Goal: Contribute content: Add original content to the website for others to see

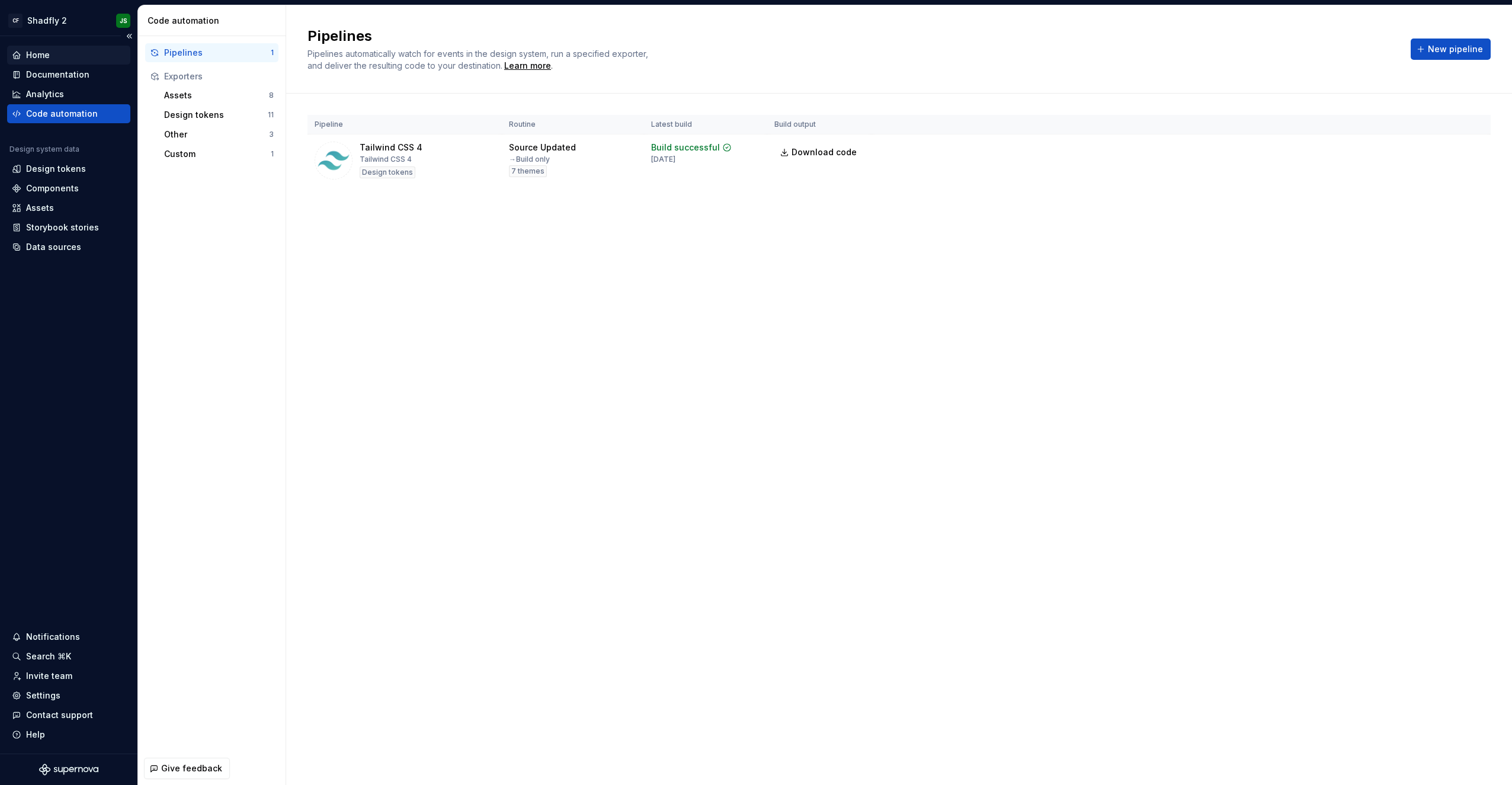
click at [73, 50] on div "Home" at bounding box center [69, 55] width 114 height 12
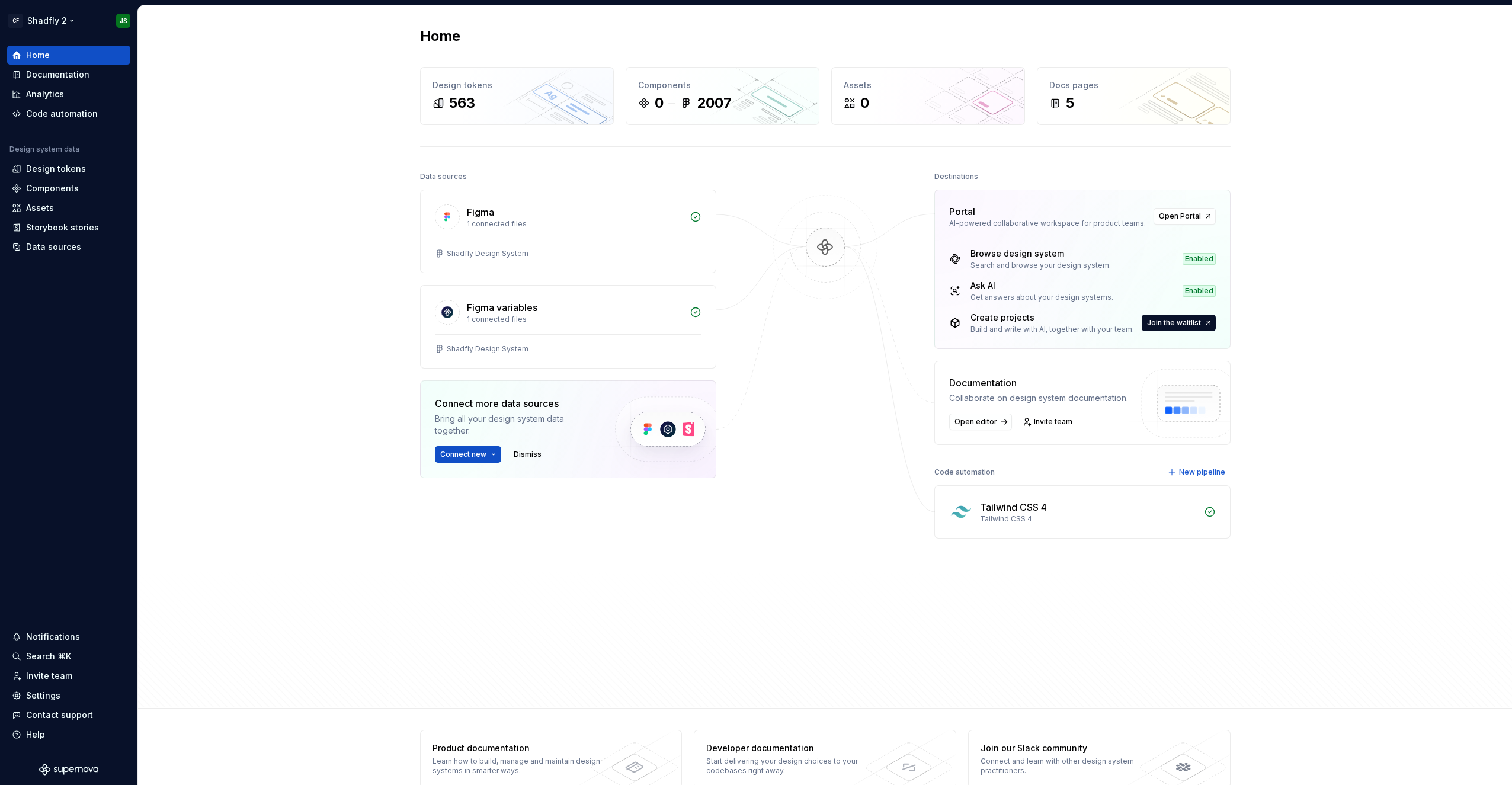
click at [70, 21] on html "CF Shadfly 2 JS Home Documentation Analytics Code automation Design system data…" at bounding box center [756, 392] width 1512 height 785
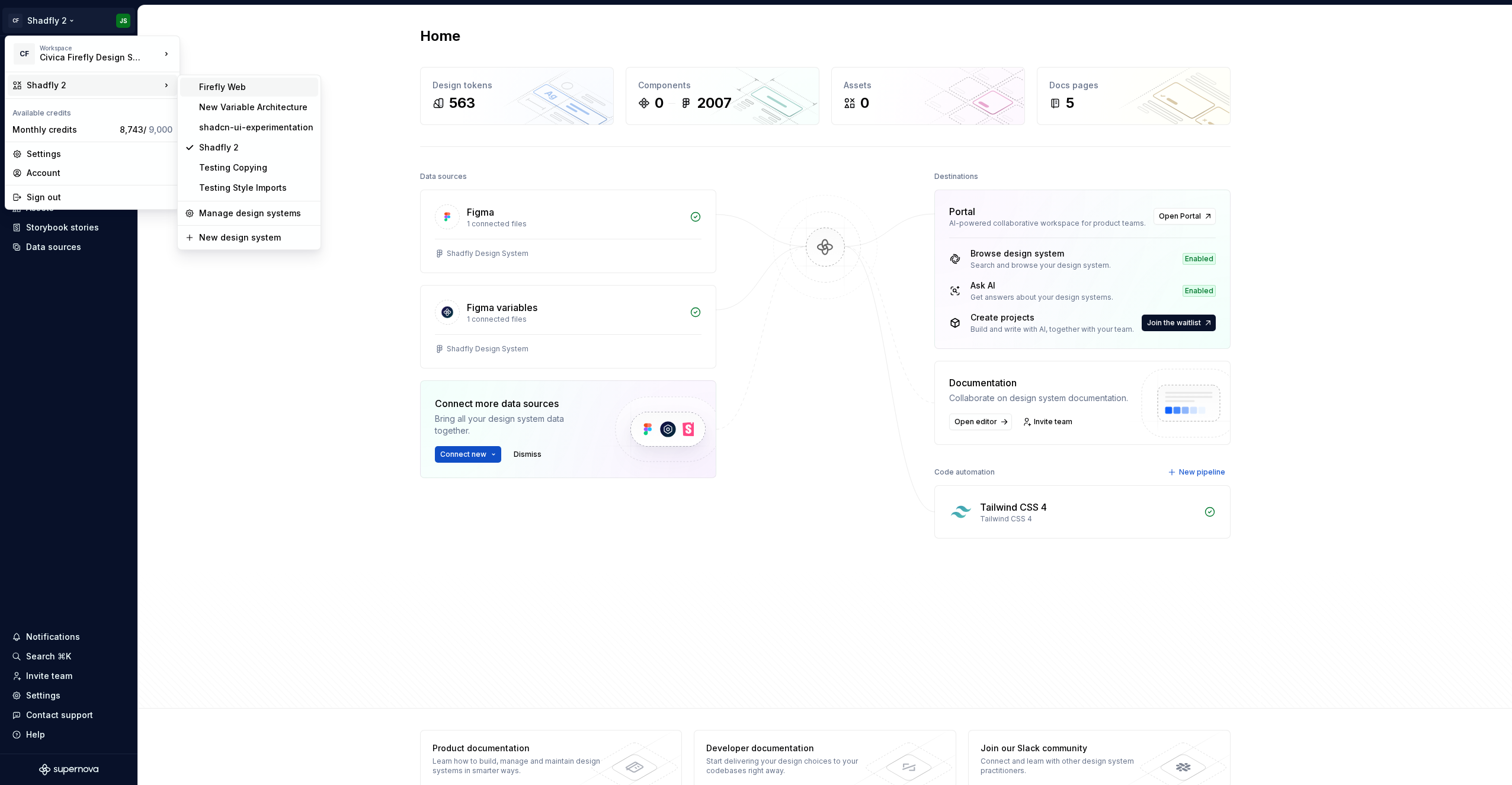
click at [230, 88] on div "Firefly Web" at bounding box center [256, 87] width 114 height 12
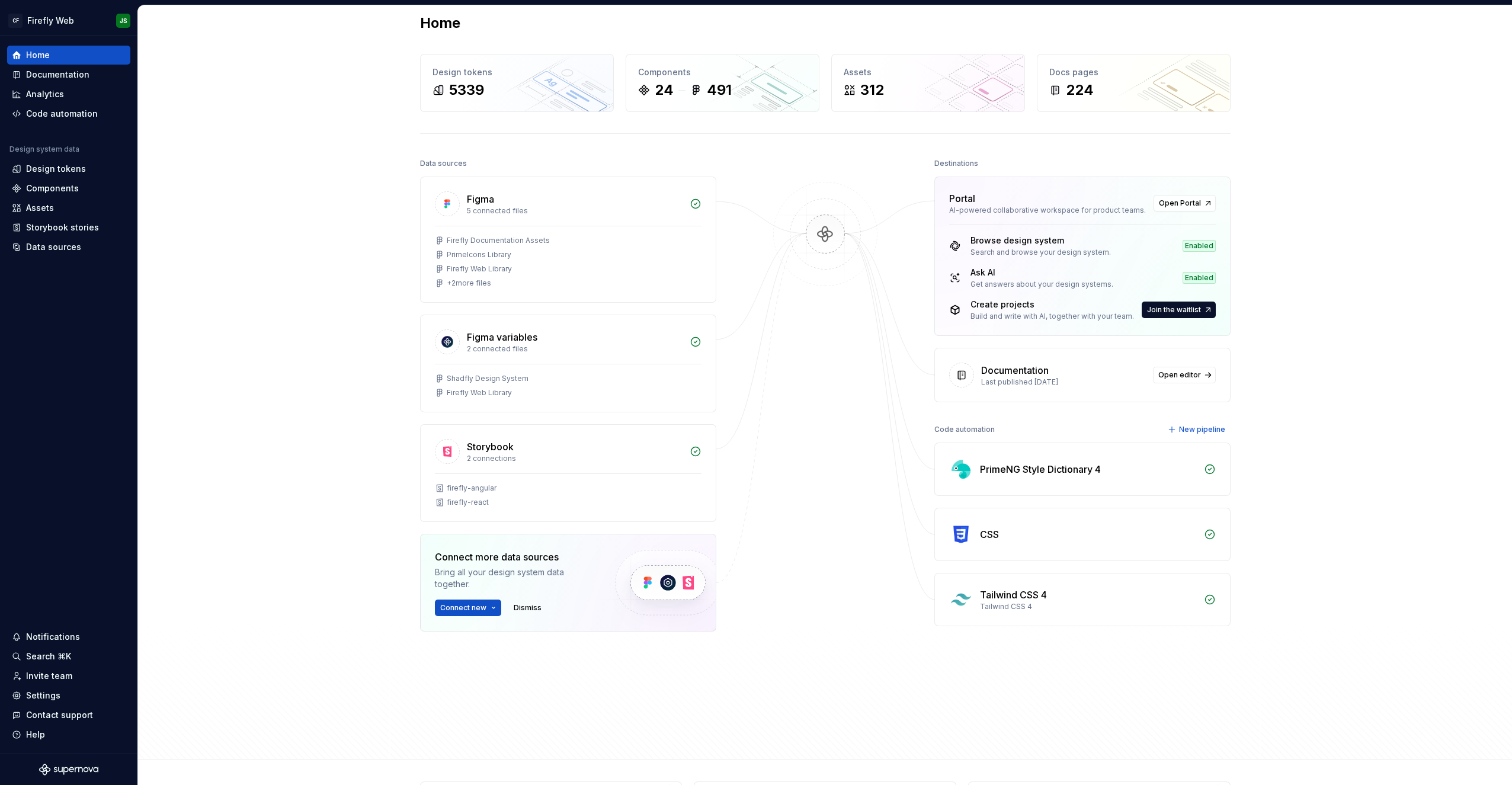
scroll to position [14, 0]
click at [82, 163] on div "Design tokens" at bounding box center [69, 169] width 114 height 12
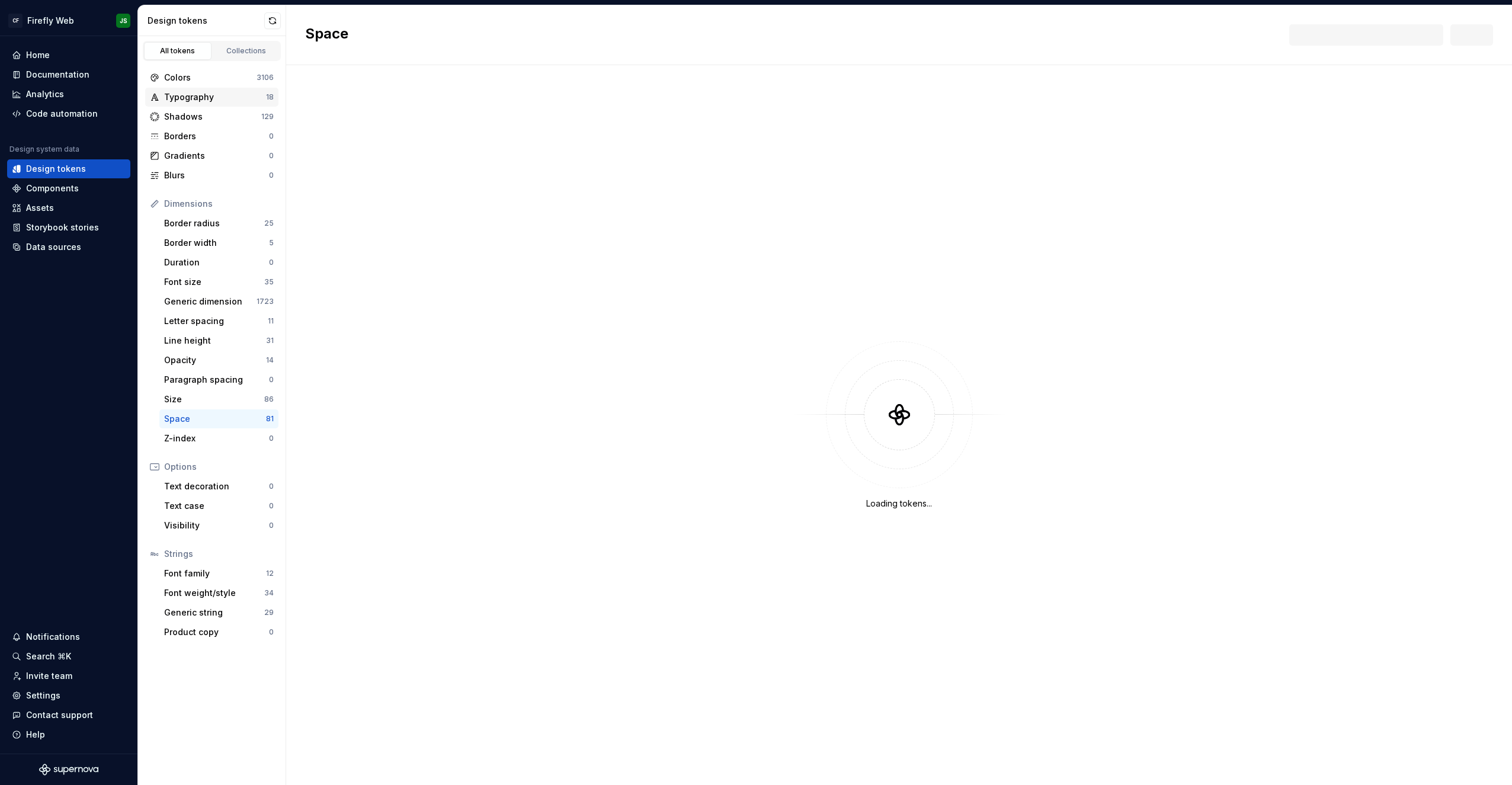
click at [200, 100] on div "Typography" at bounding box center [215, 97] width 102 height 12
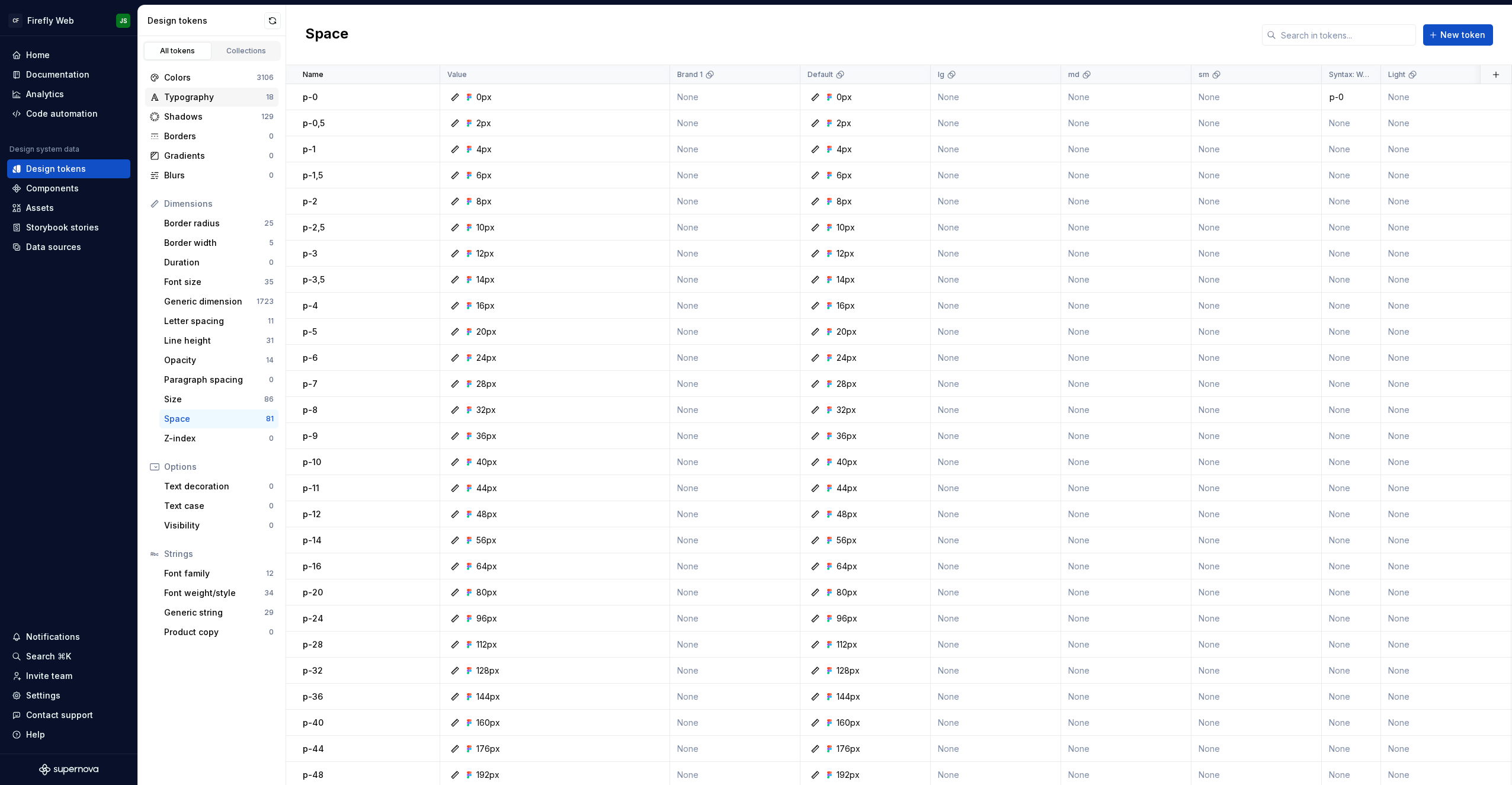
click at [206, 98] on div "Typography" at bounding box center [215, 97] width 102 height 12
click at [200, 112] on div "Shadows" at bounding box center [212, 116] width 97 height 12
click at [199, 227] on div "Border radius" at bounding box center [214, 223] width 100 height 12
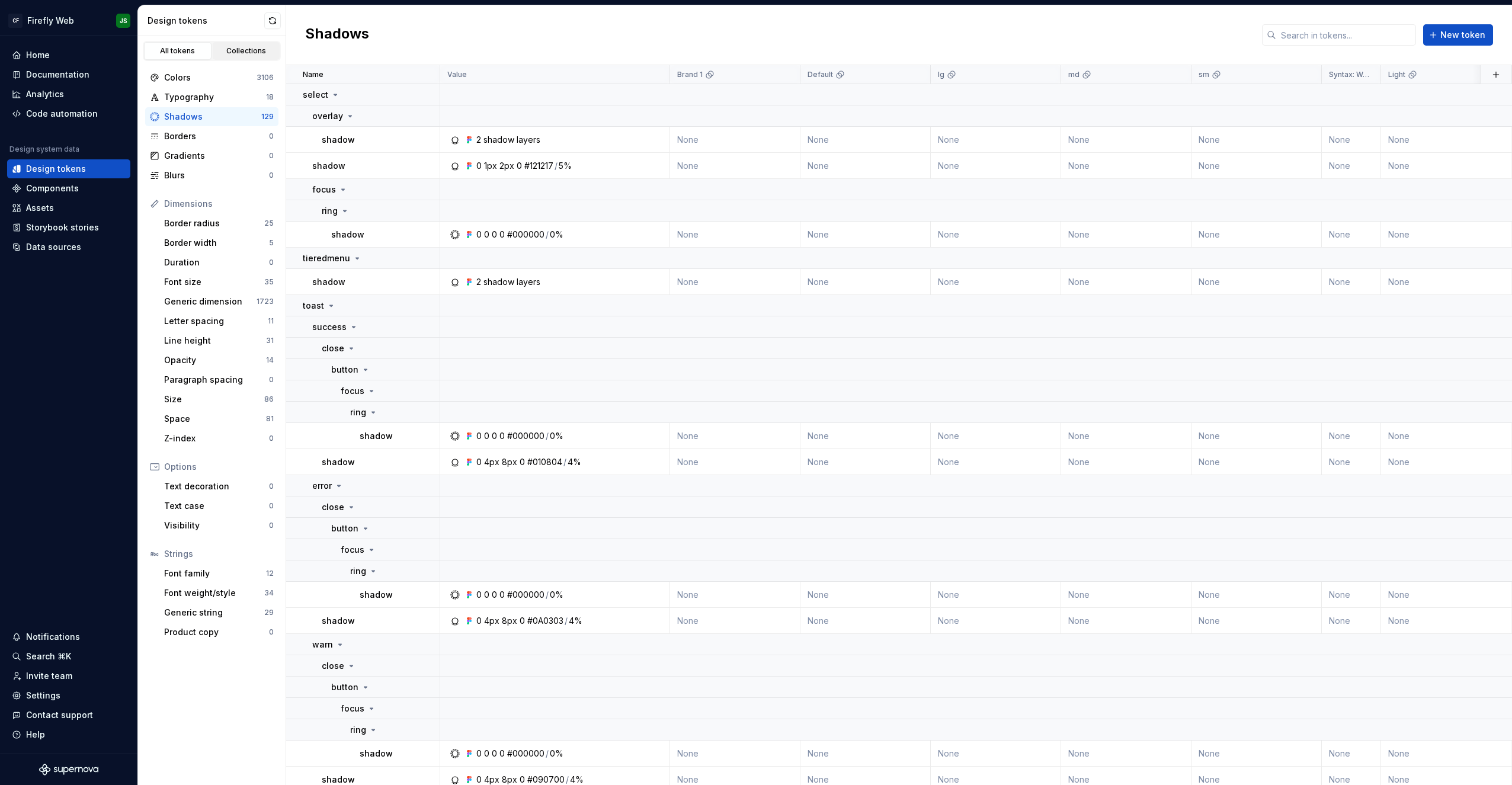
click at [247, 42] on link "Collections" at bounding box center [247, 51] width 67 height 18
click at [250, 45] on link "Collections" at bounding box center [247, 51] width 67 height 18
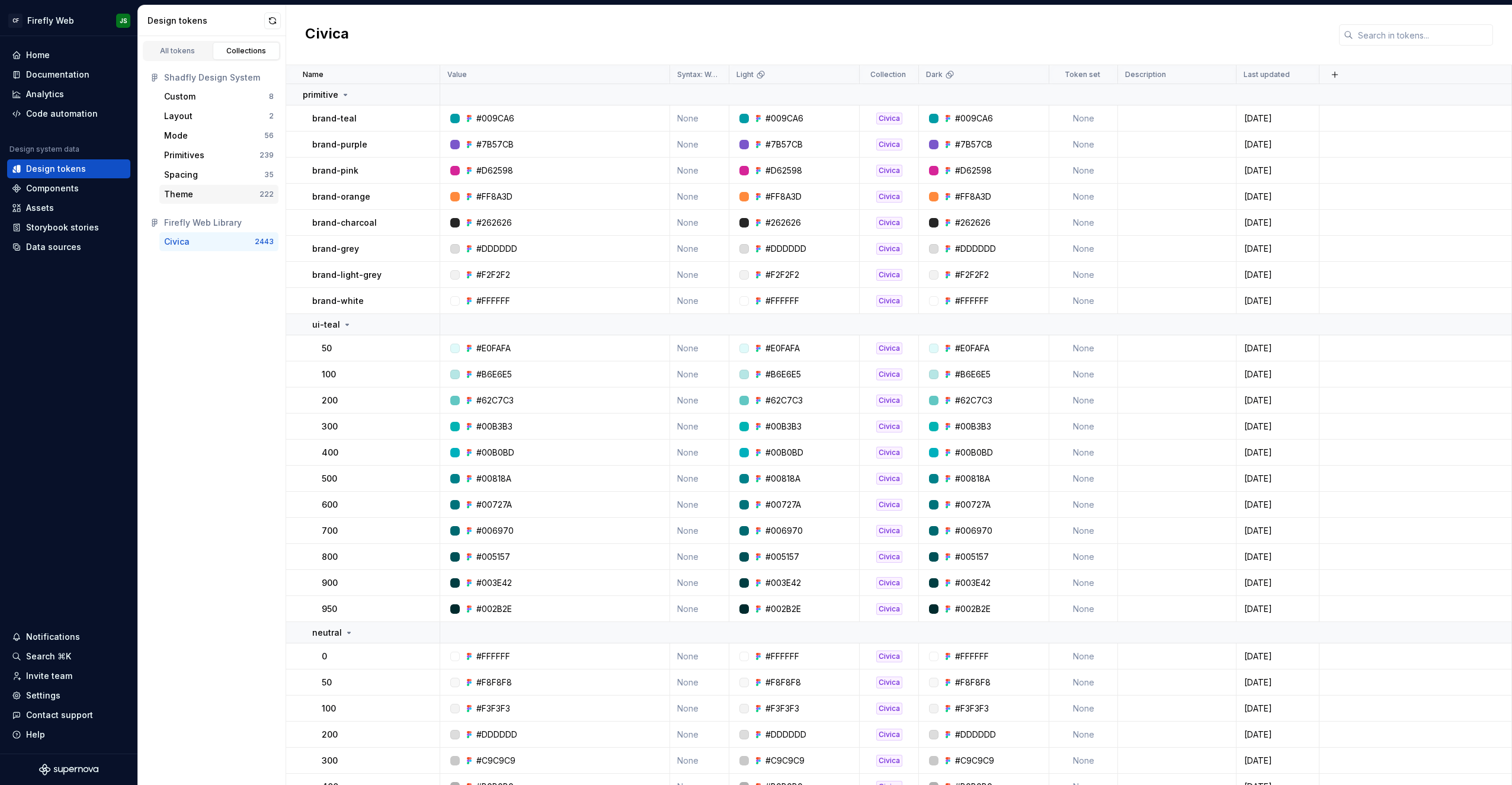
click at [194, 195] on div "Theme" at bounding box center [212, 194] width 95 height 12
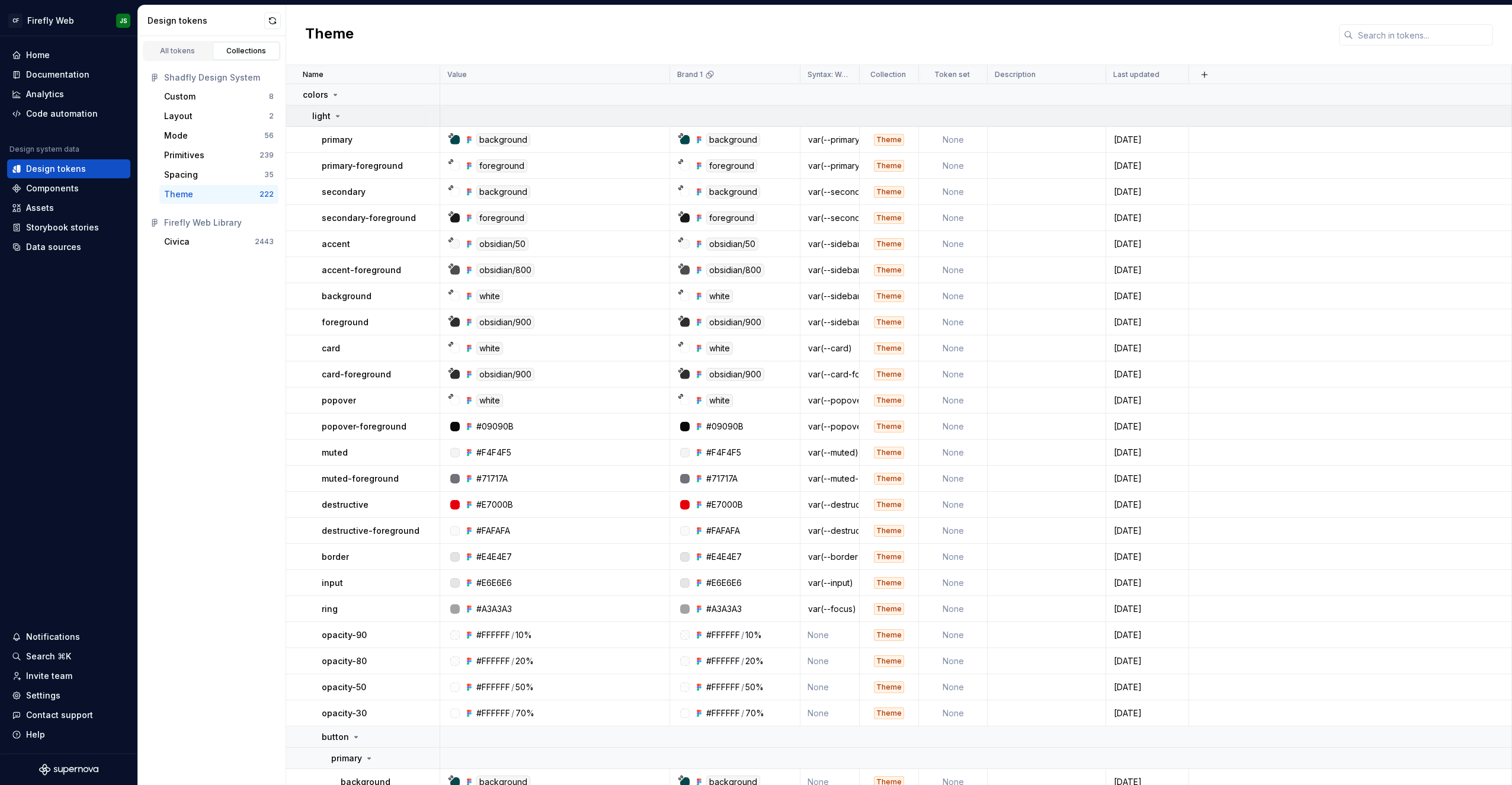
click at [336, 118] on icon at bounding box center [337, 116] width 9 height 9
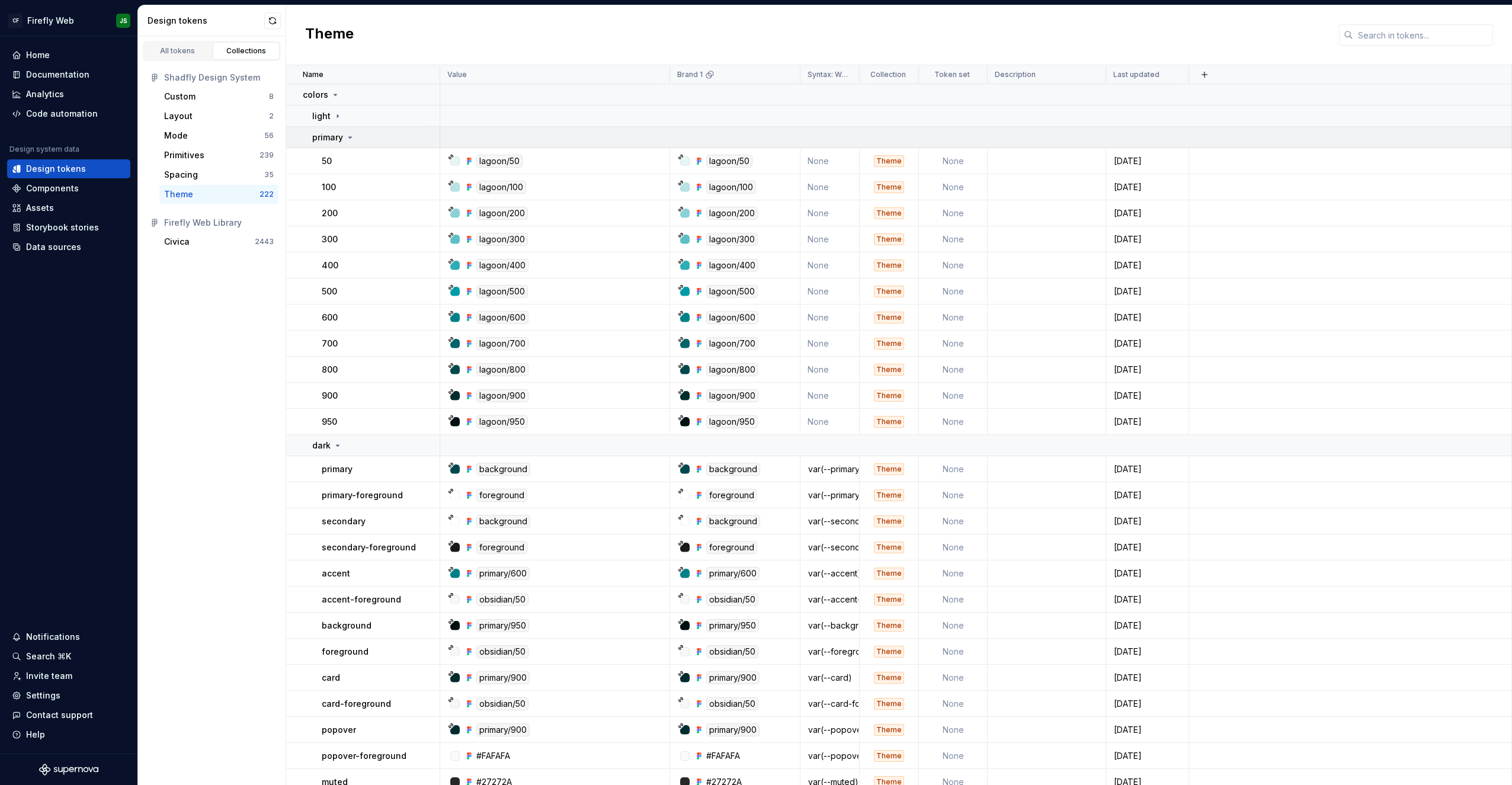
click at [347, 136] on icon at bounding box center [350, 137] width 9 height 9
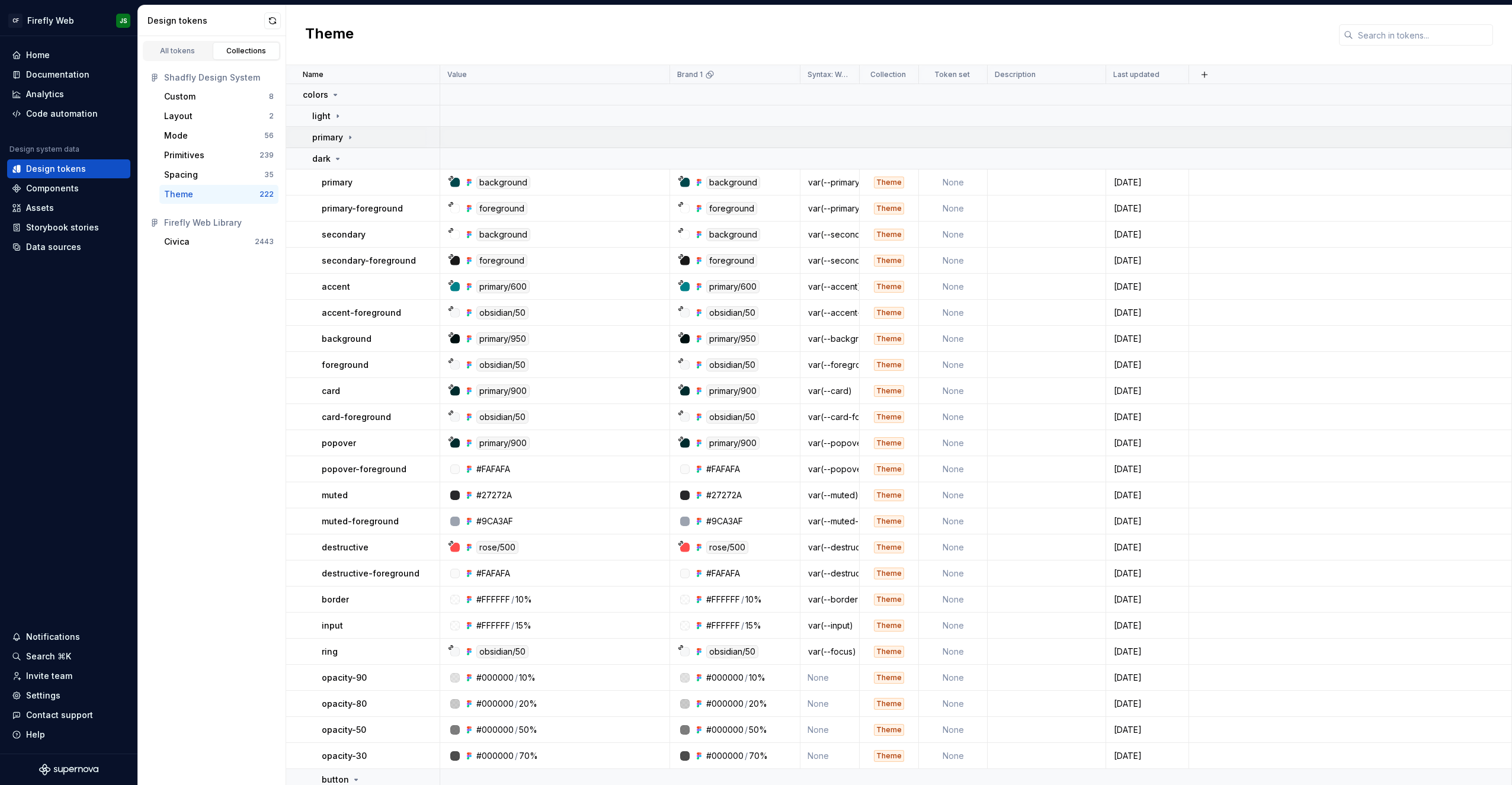
scroll to position [1, 0]
click at [46, 182] on div "Components" at bounding box center [69, 188] width 123 height 19
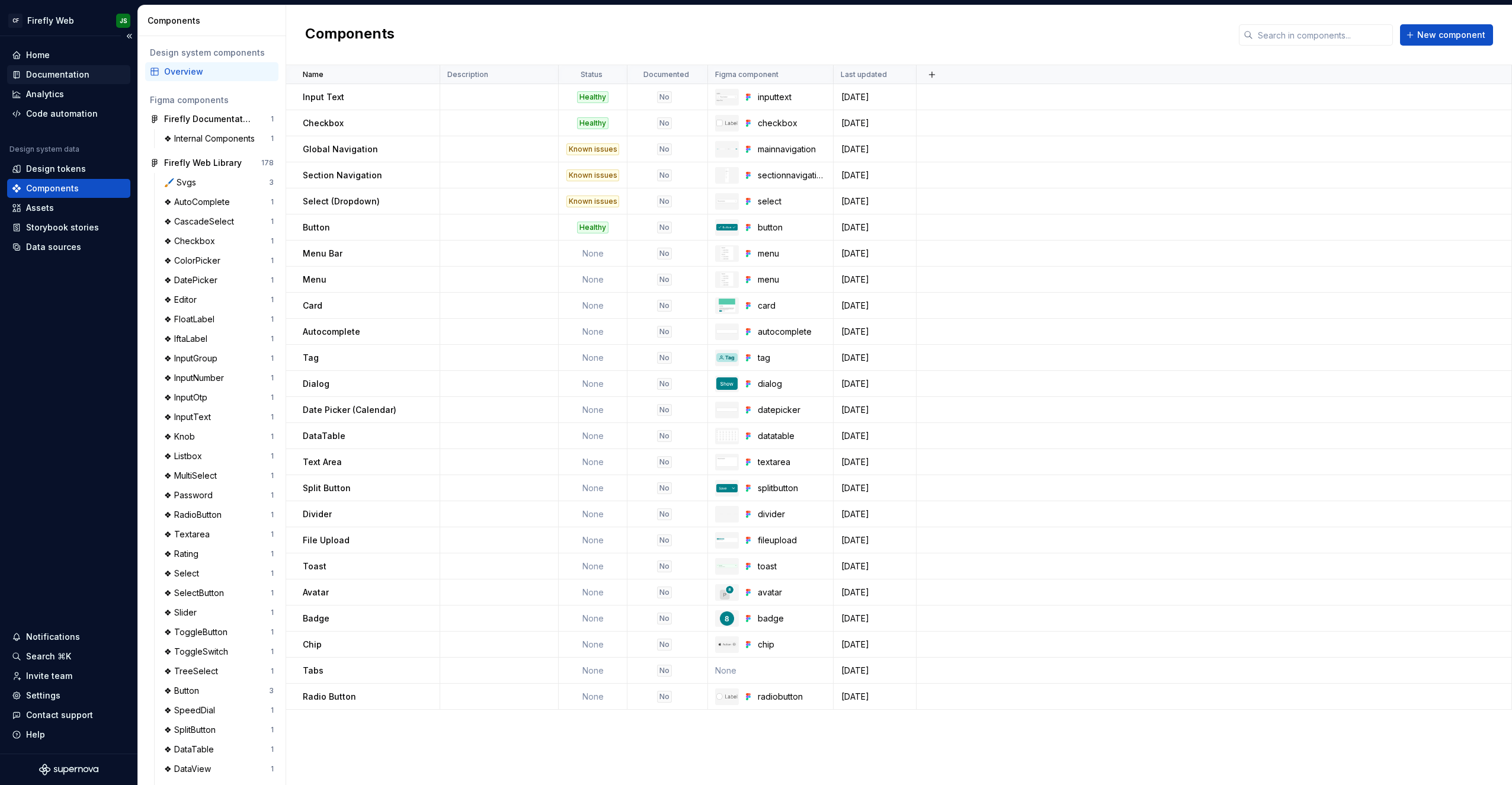
click at [57, 77] on div "Documentation" at bounding box center [57, 75] width 63 height 12
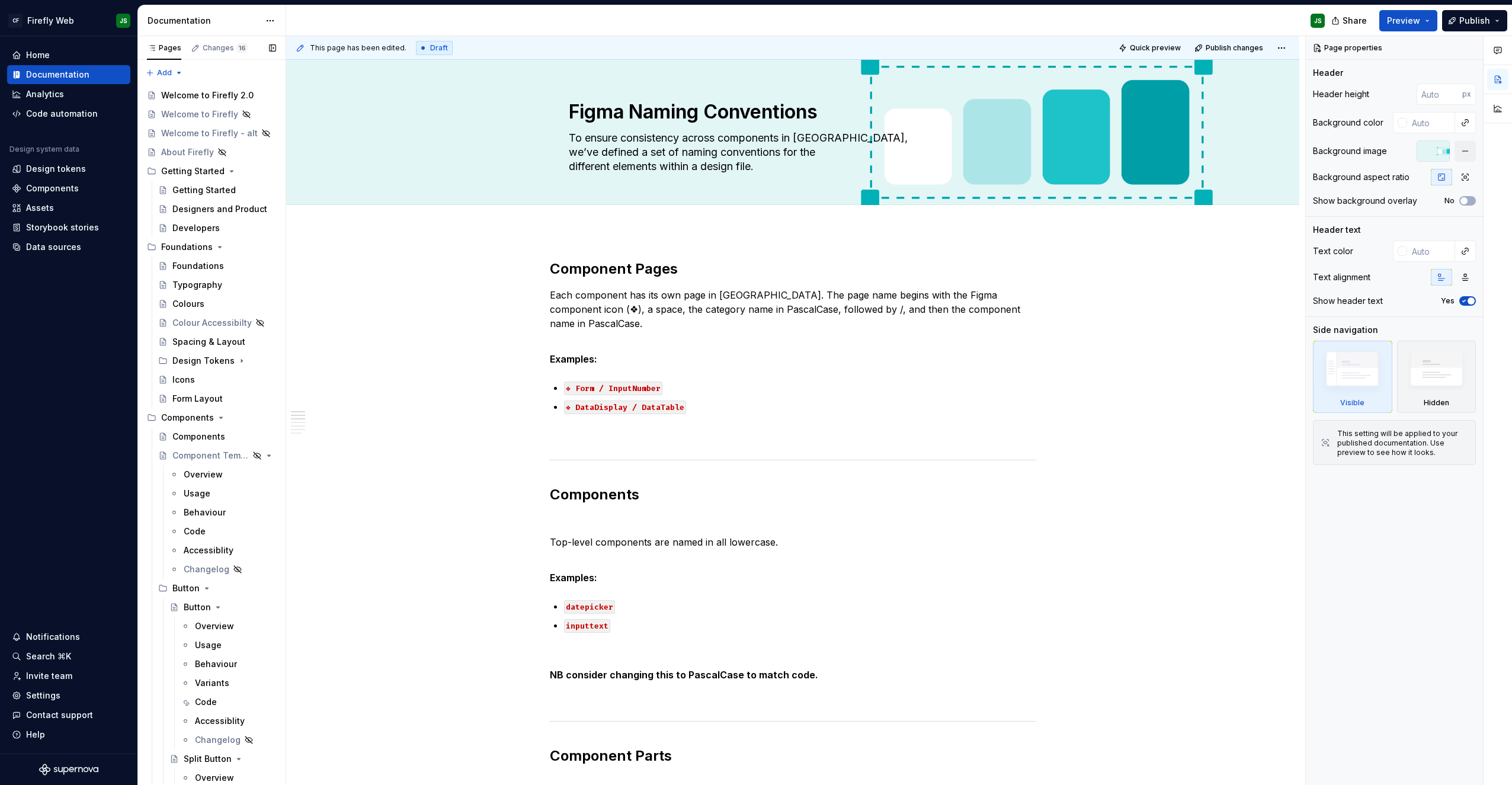
click at [172, 72] on div "Pages Changes 16 Add Accessibility guide for tree Page tree. Navigate the tree …" at bounding box center [212, 413] width 148 height 754
click at [203, 97] on div "New page" at bounding box center [202, 96] width 77 height 12
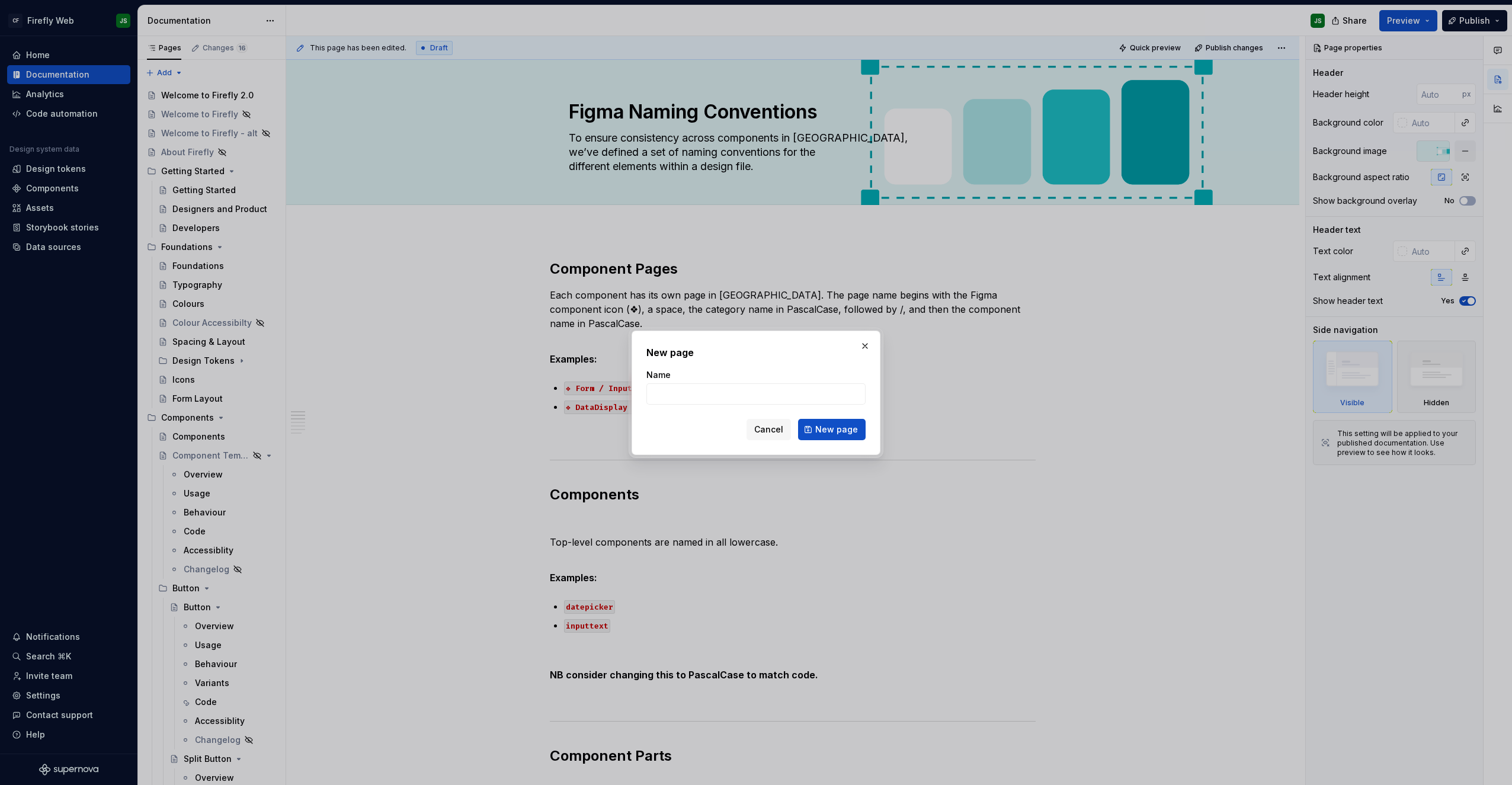
type textarea "*"
type input "my new component"
click button "New page" at bounding box center [832, 430] width 67 height 22
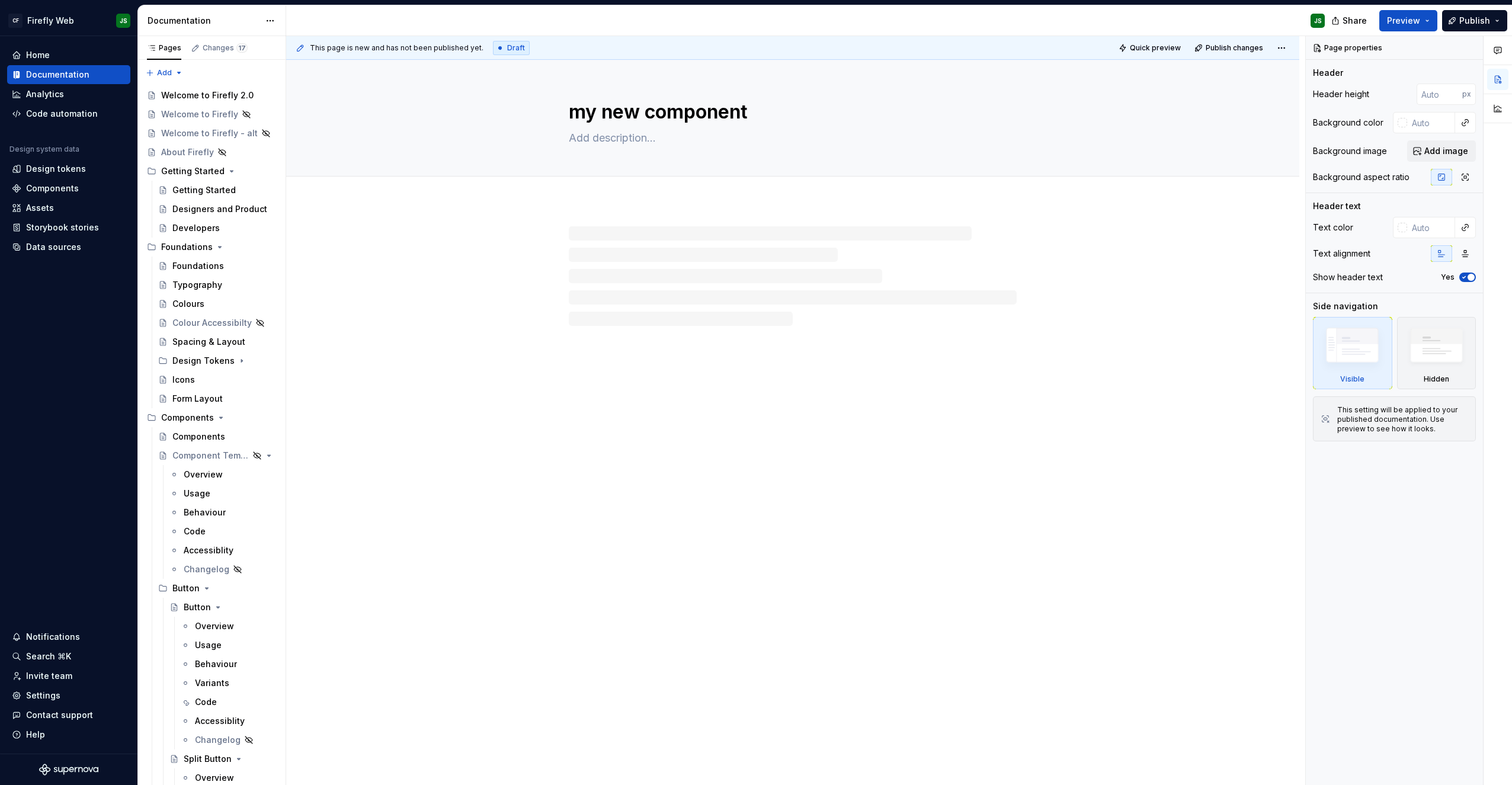
type textarea "*"
click at [597, 141] on textarea at bounding box center [790, 138] width 448 height 19
type textarea "s"
type textarea "*"
type textarea "sa"
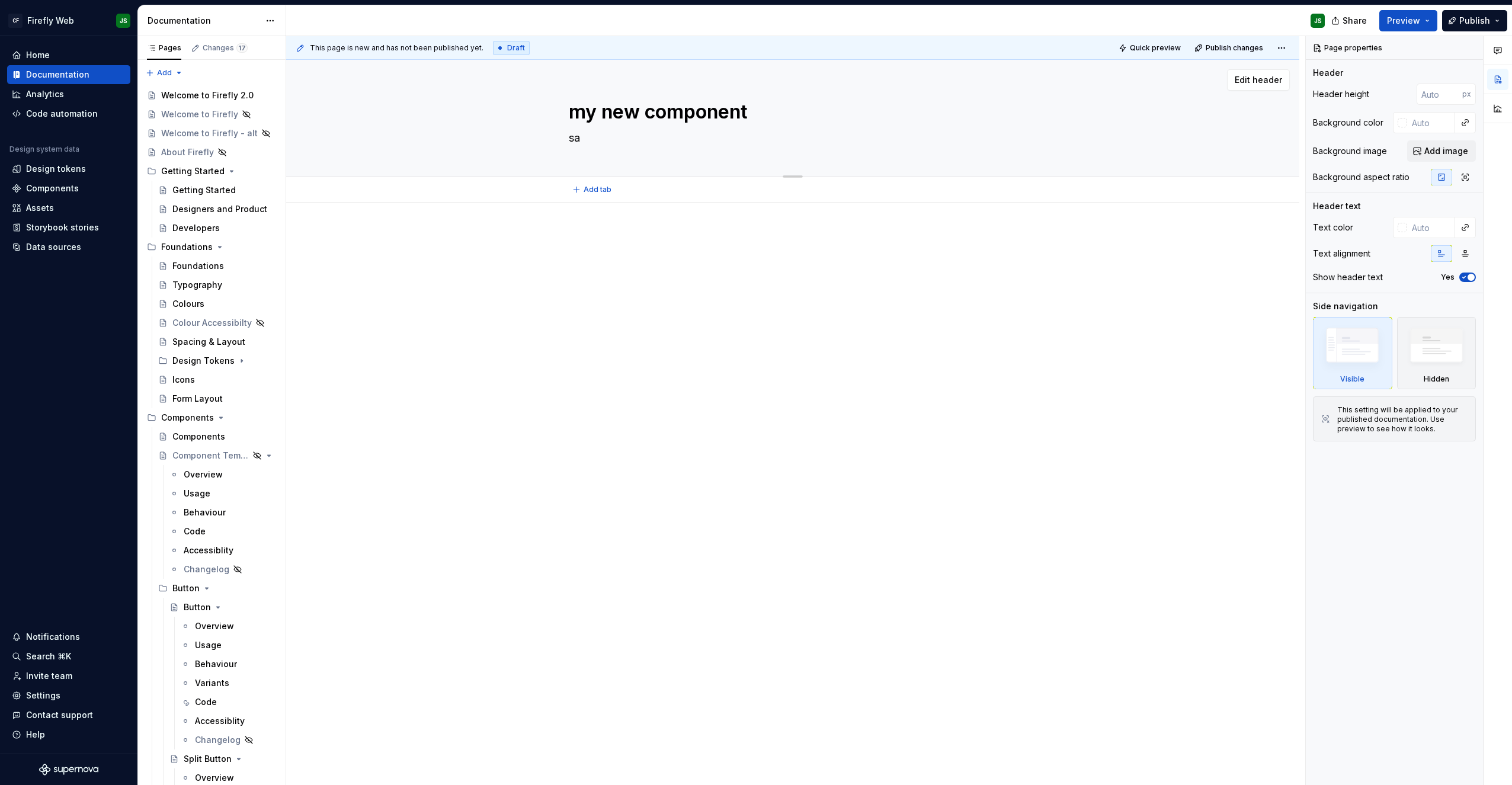
type textarea "*"
type textarea "sax"
type textarea "*"
type textarea "saxb"
type textarea "*"
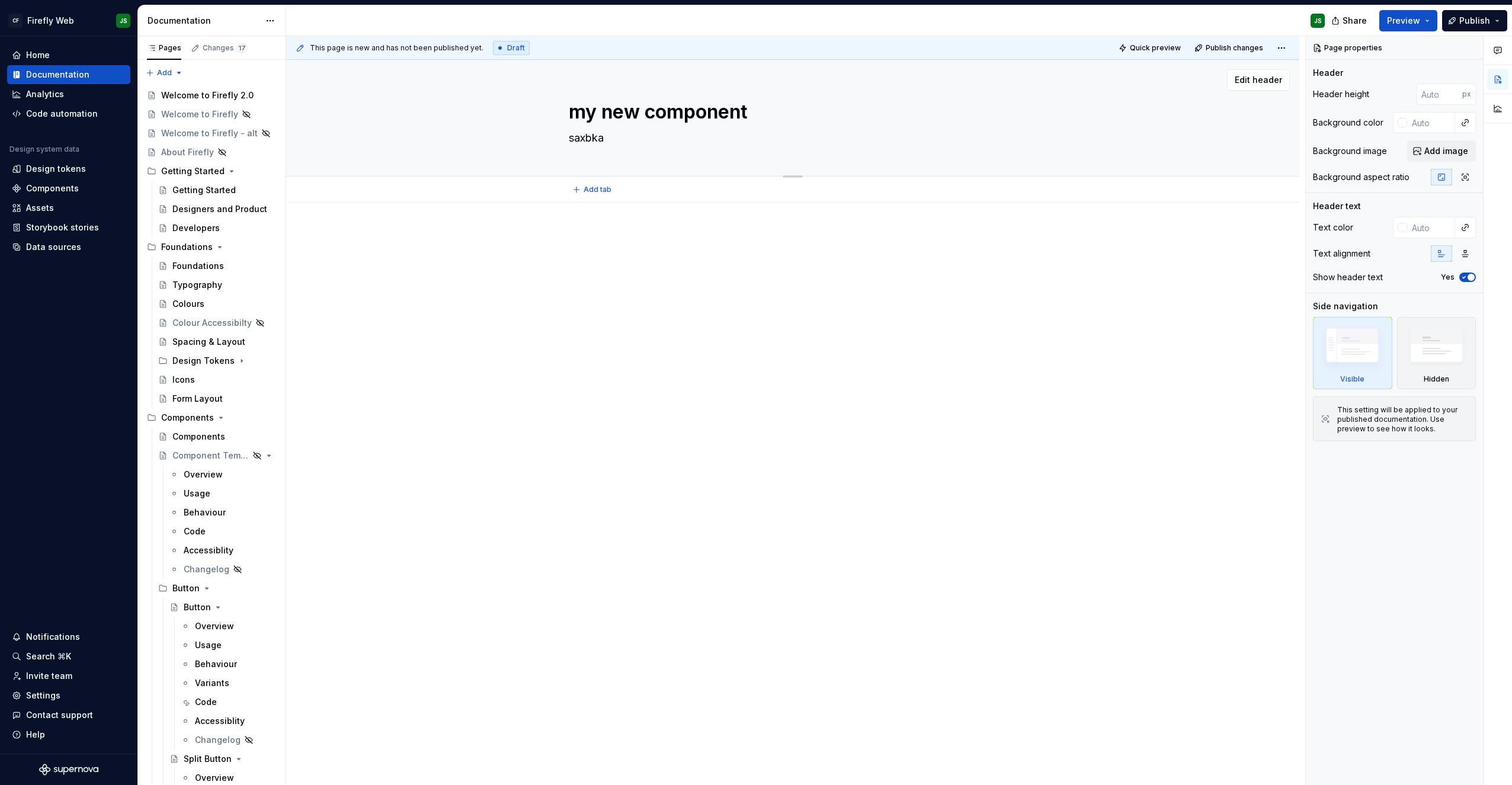
type textarea "saxbkas"
type textarea "*"
type textarea "saxbkasj"
type textarea "*"
type textarea "saxbkasjbcx"
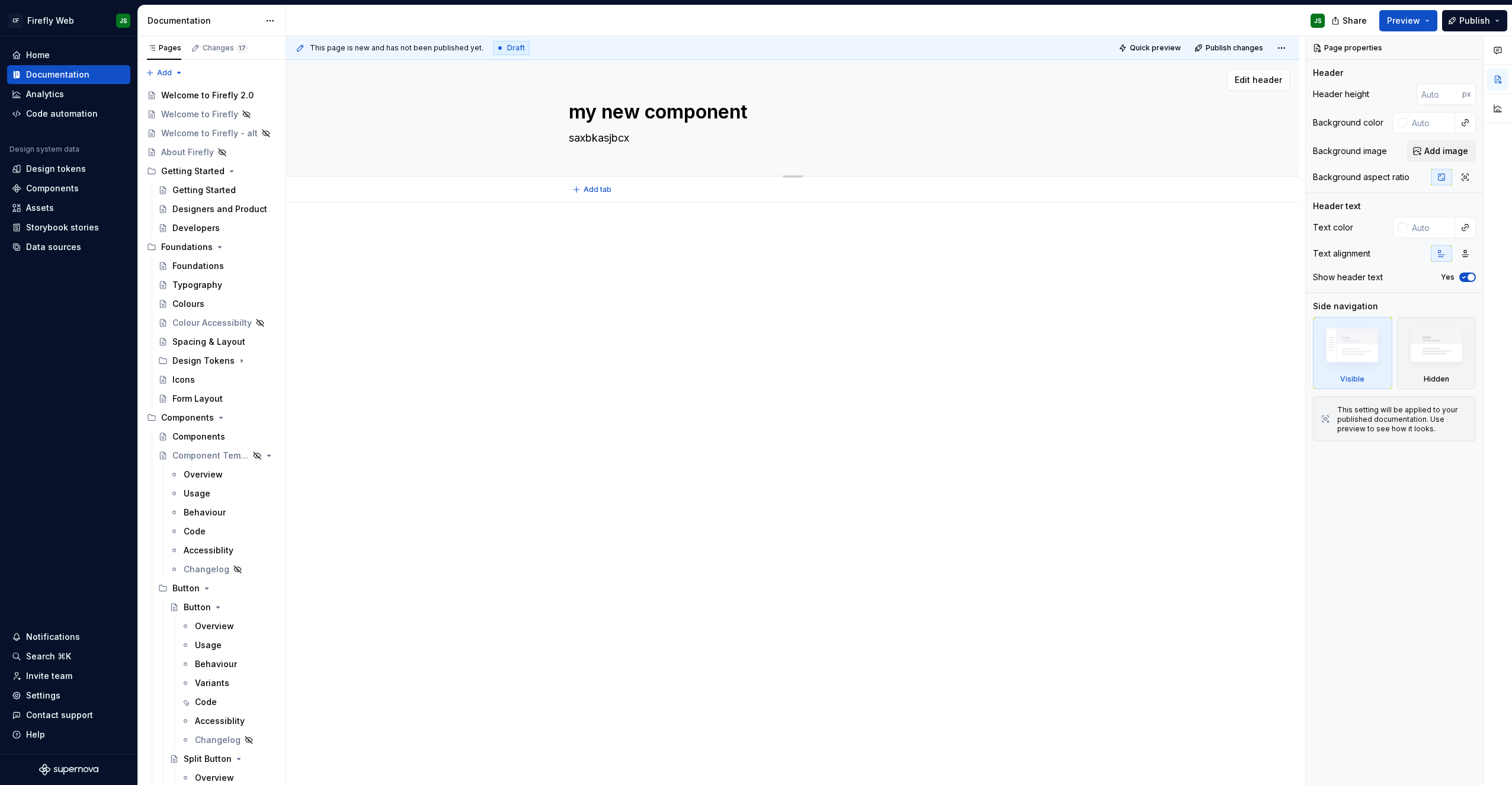
type textarea "*"
type textarea "saxbkasjbcxki"
type textarea "*"
type textarea "saxbkasjbcxkisaj"
type textarea "*"
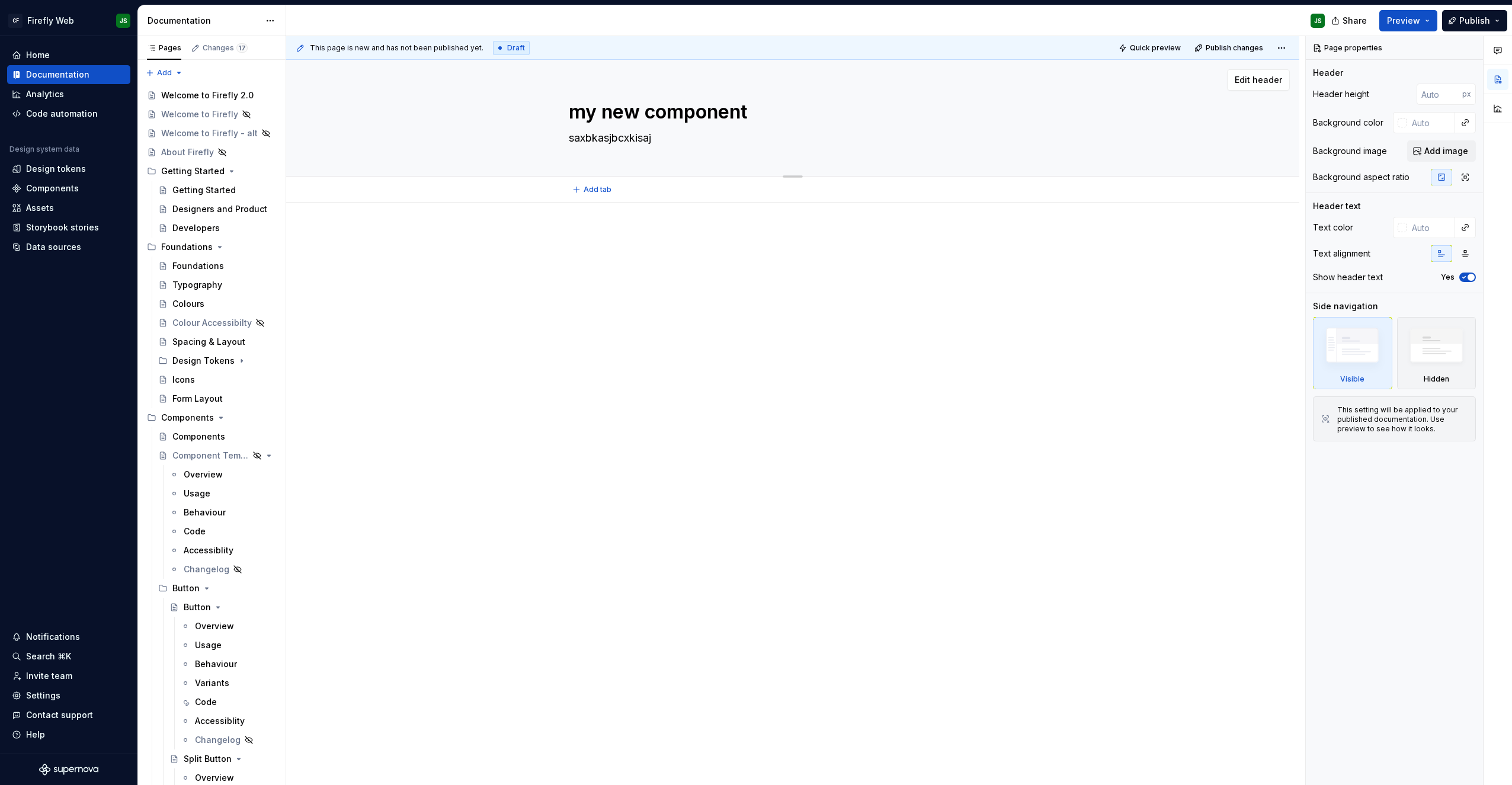
type textarea "saxbkasjbcxkisajb"
type textarea "*"
type textarea "saxbkasjbcxkisajbc"
type textarea "*"
type textarea "saxbkasjbcxkisajbc"
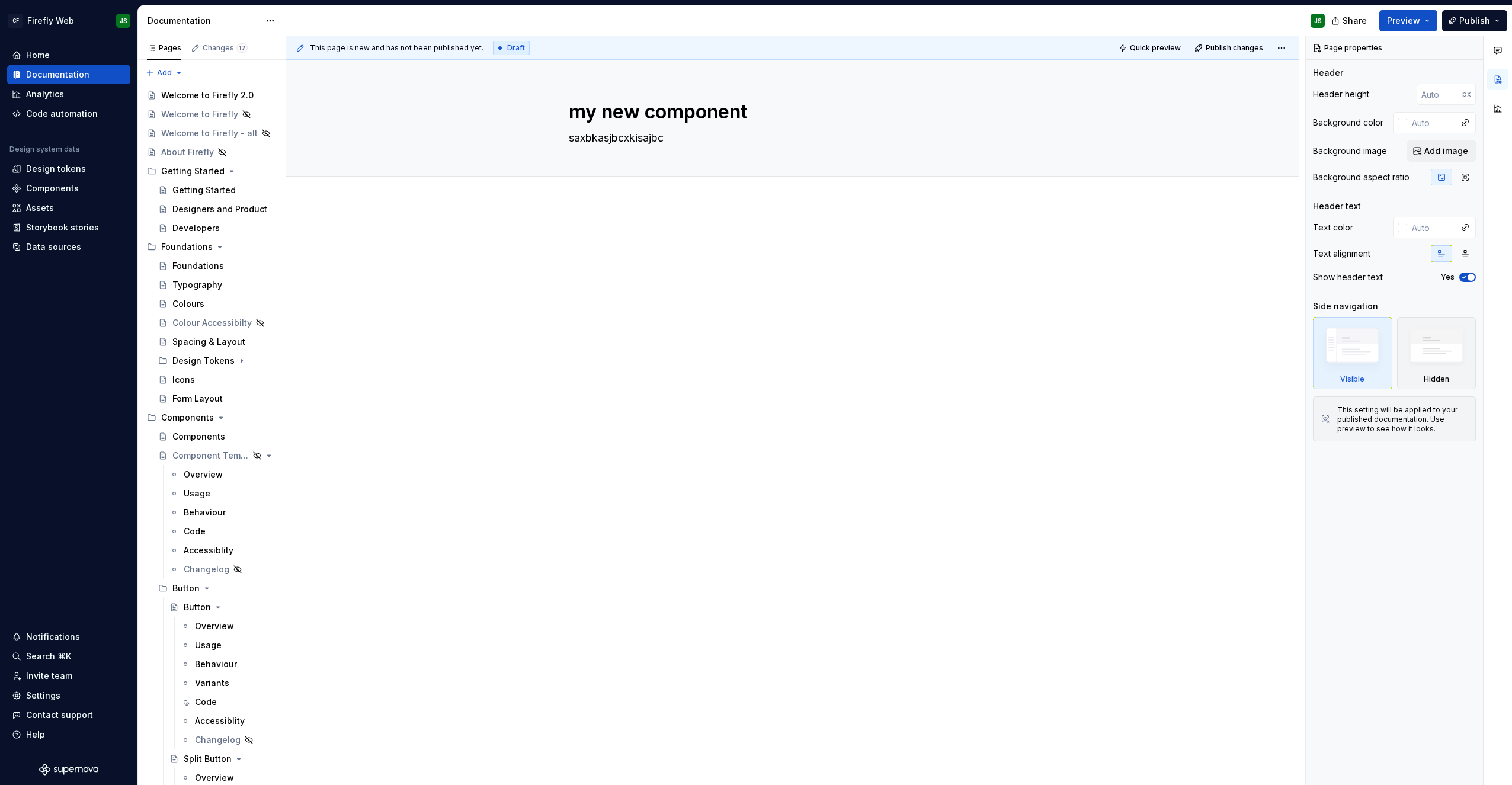
click at [600, 323] on div "This page is new and has not been published yet. Draft Quick preview Publish ch…" at bounding box center [795, 410] width 1019 height 750
click at [585, 232] on div at bounding box center [793, 276] width 448 height 100
type textarea "*"
click at [684, 254] on div at bounding box center [792, 253] width 486 height 45
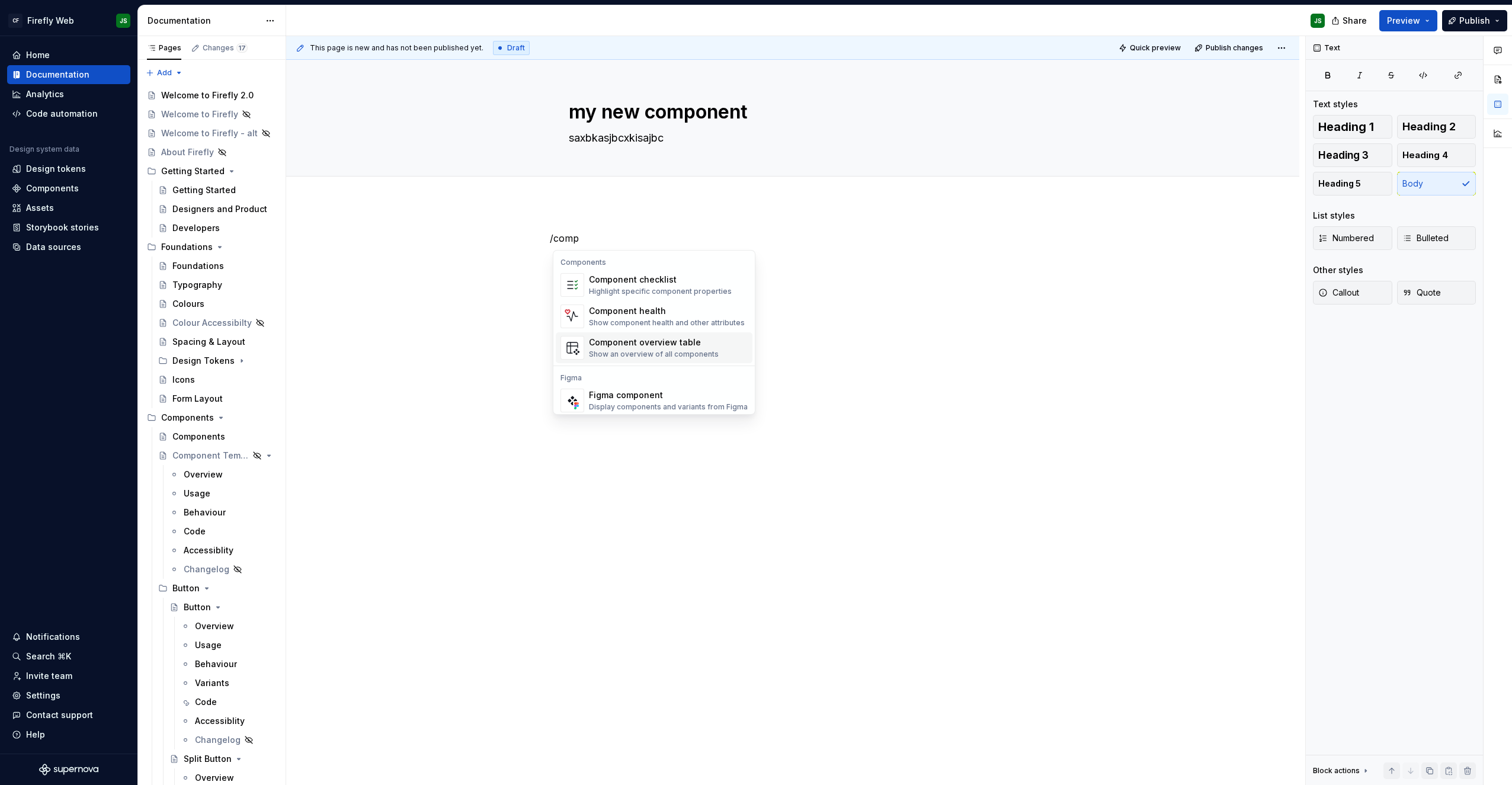
scroll to position [11, 0]
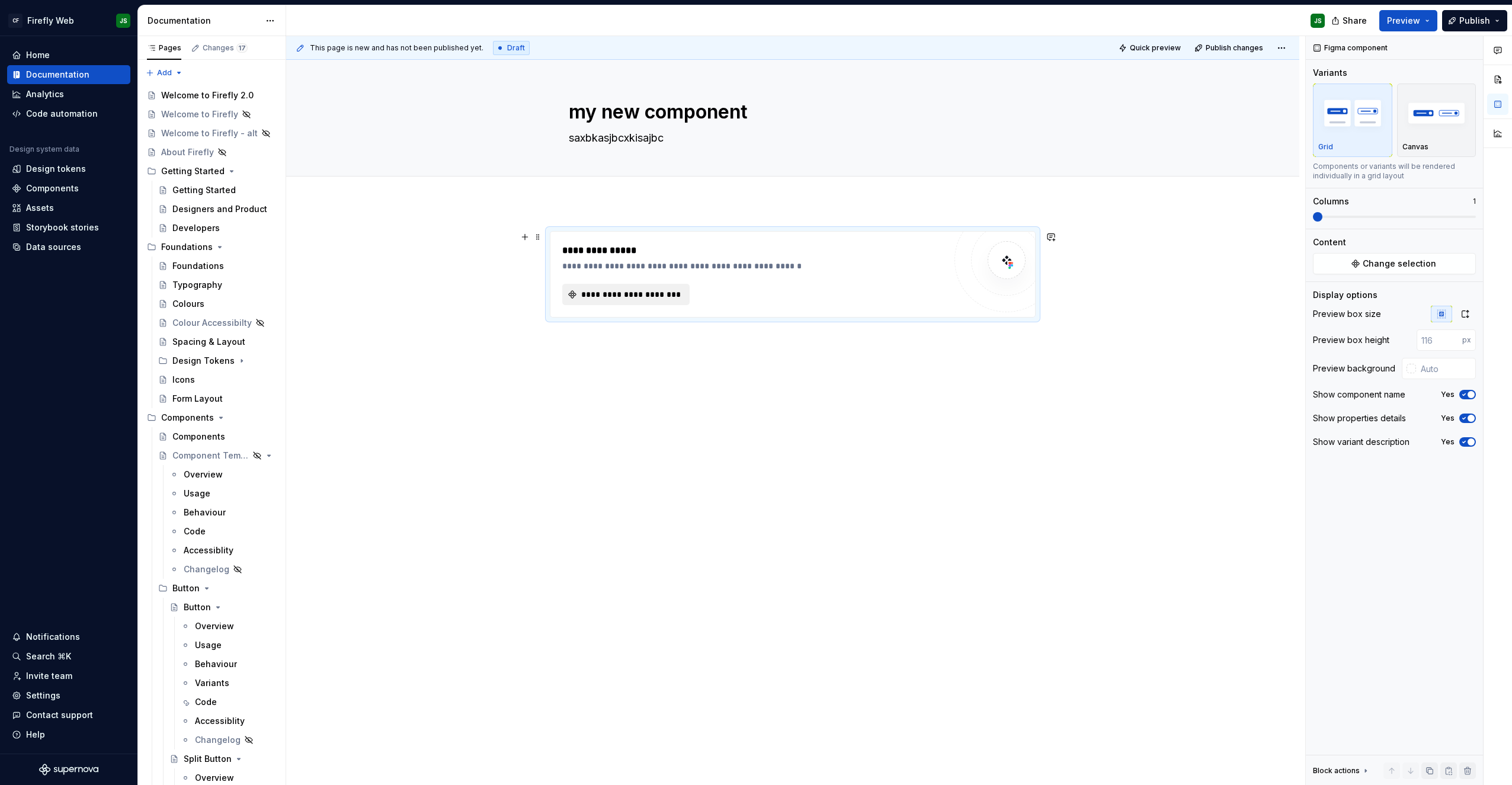
click at [663, 290] on span "**********" at bounding box center [630, 294] width 103 height 12
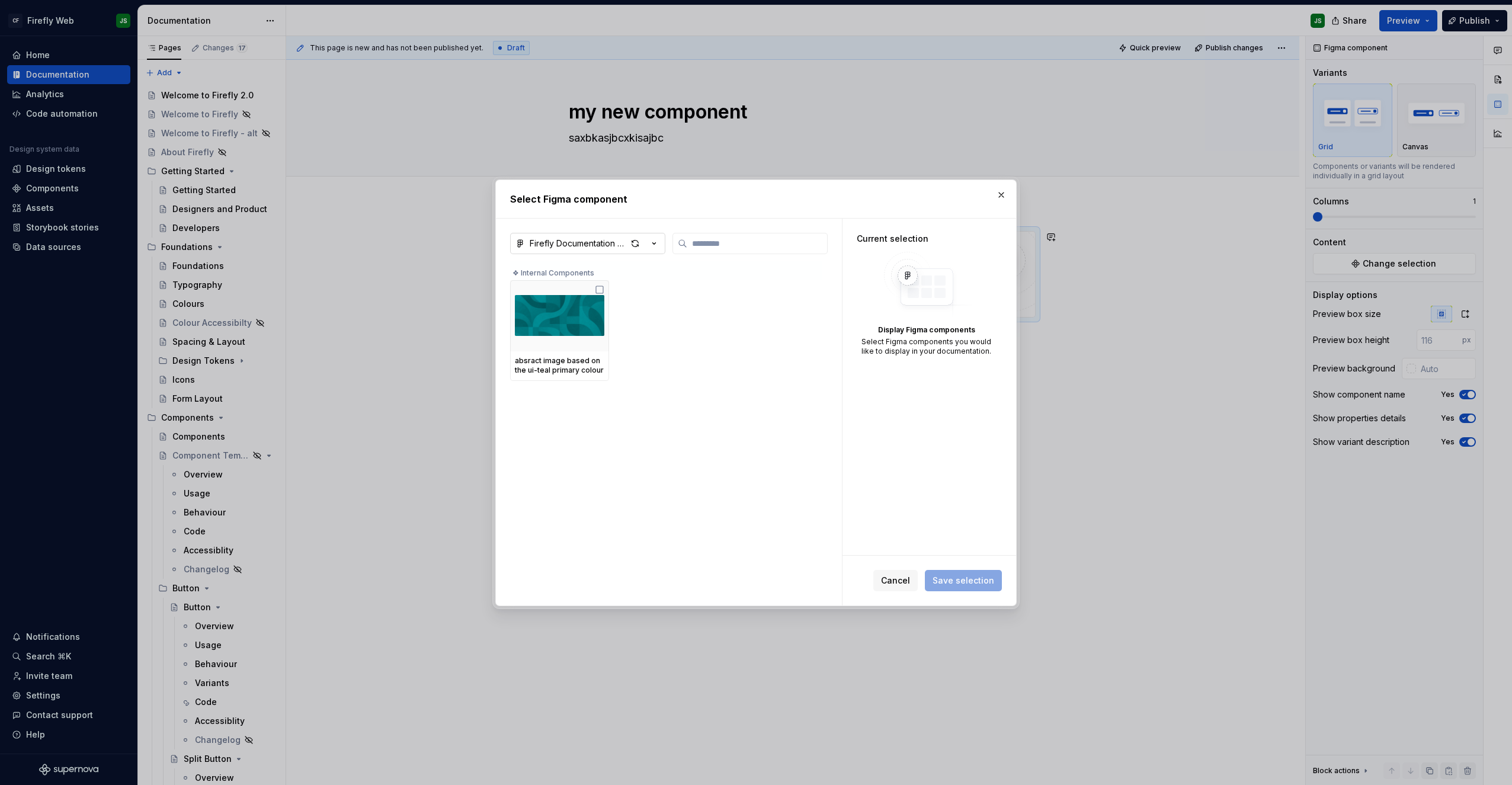
click at [592, 243] on div "Firefly Documentation Assets" at bounding box center [577, 243] width 97 height 12
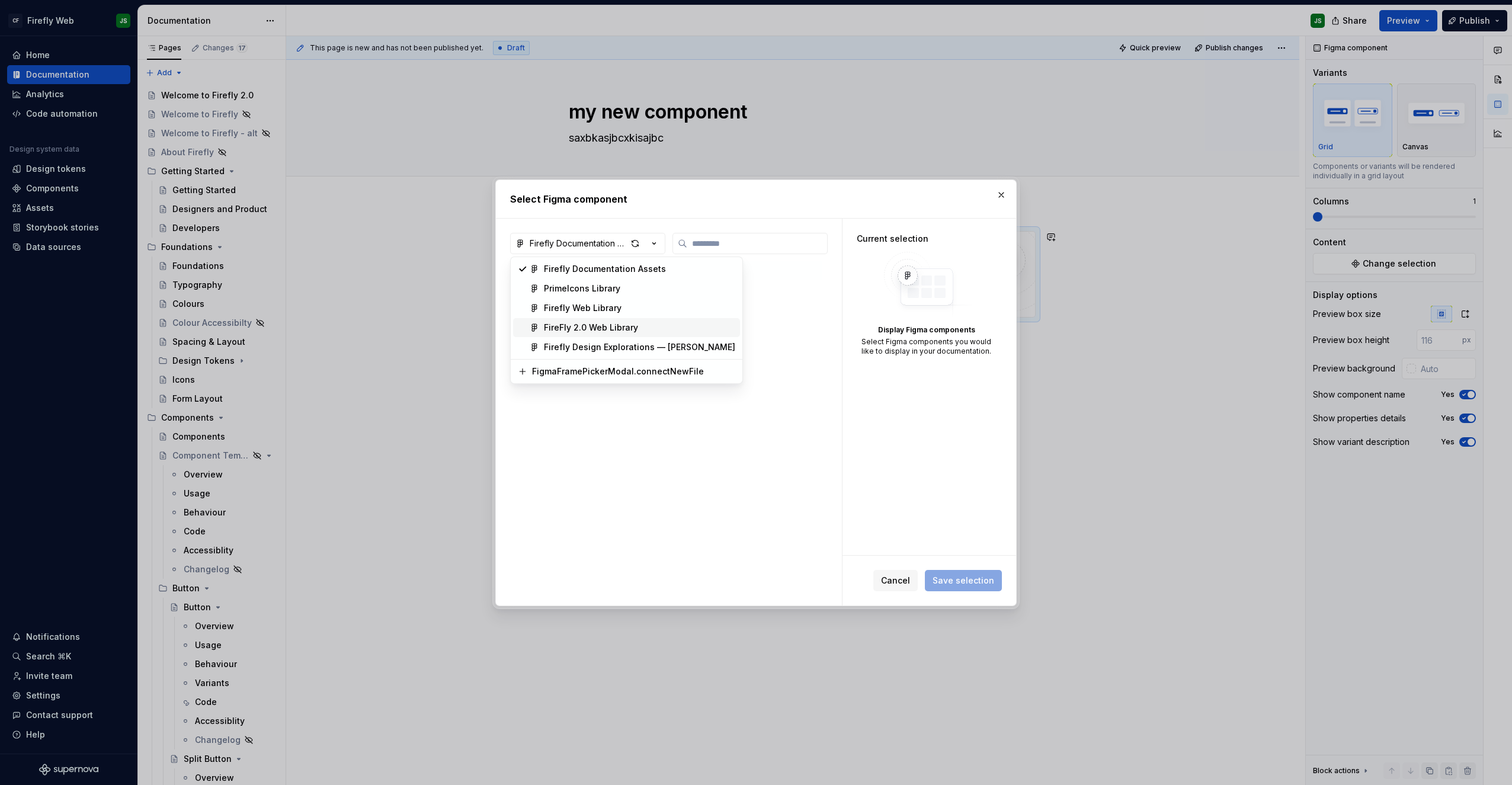
click at [606, 326] on div "FireFly 2.0 Web Library" at bounding box center [590, 327] width 94 height 12
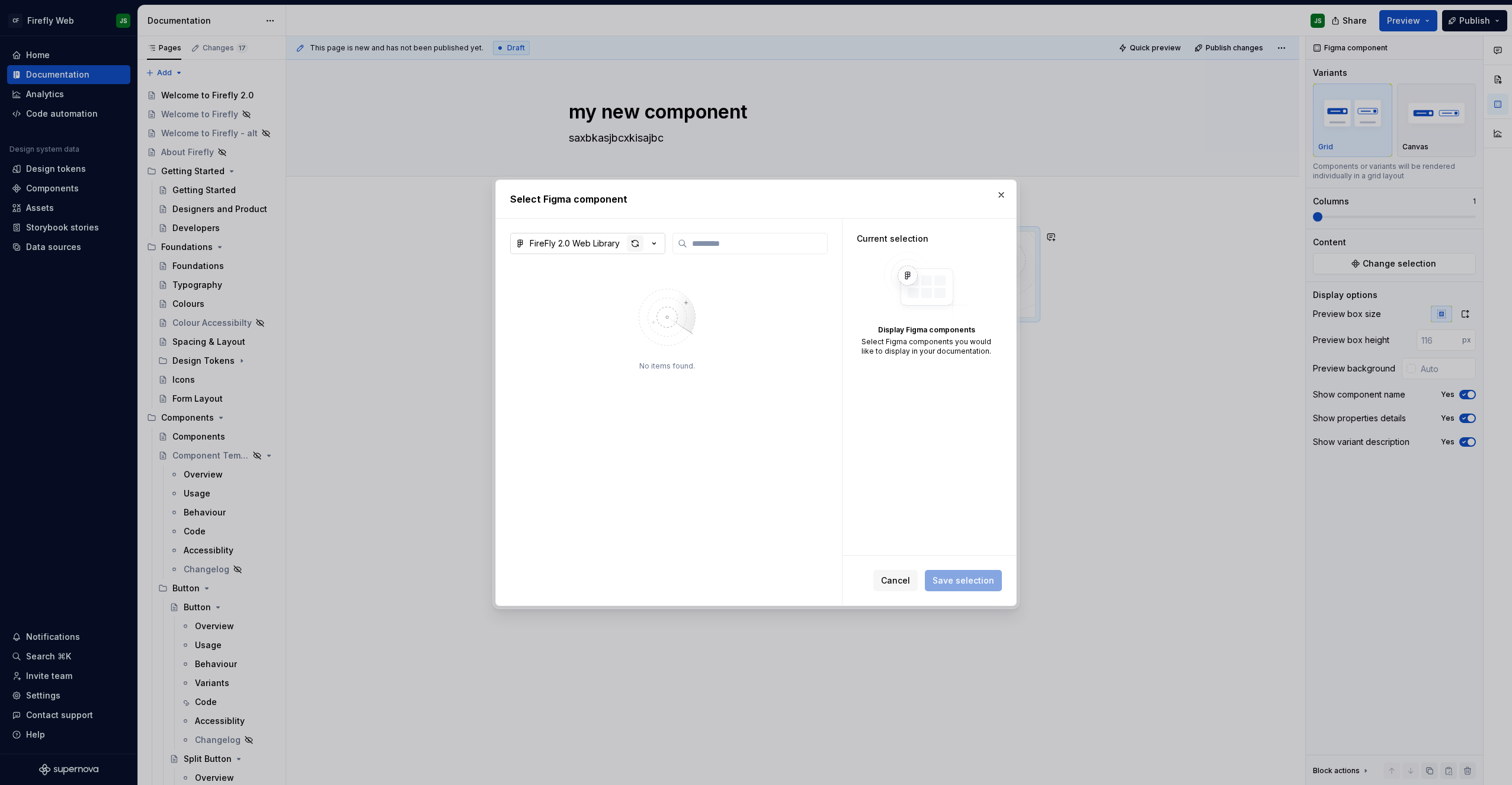
click at [632, 236] on div "button" at bounding box center [635, 243] width 16 height 17
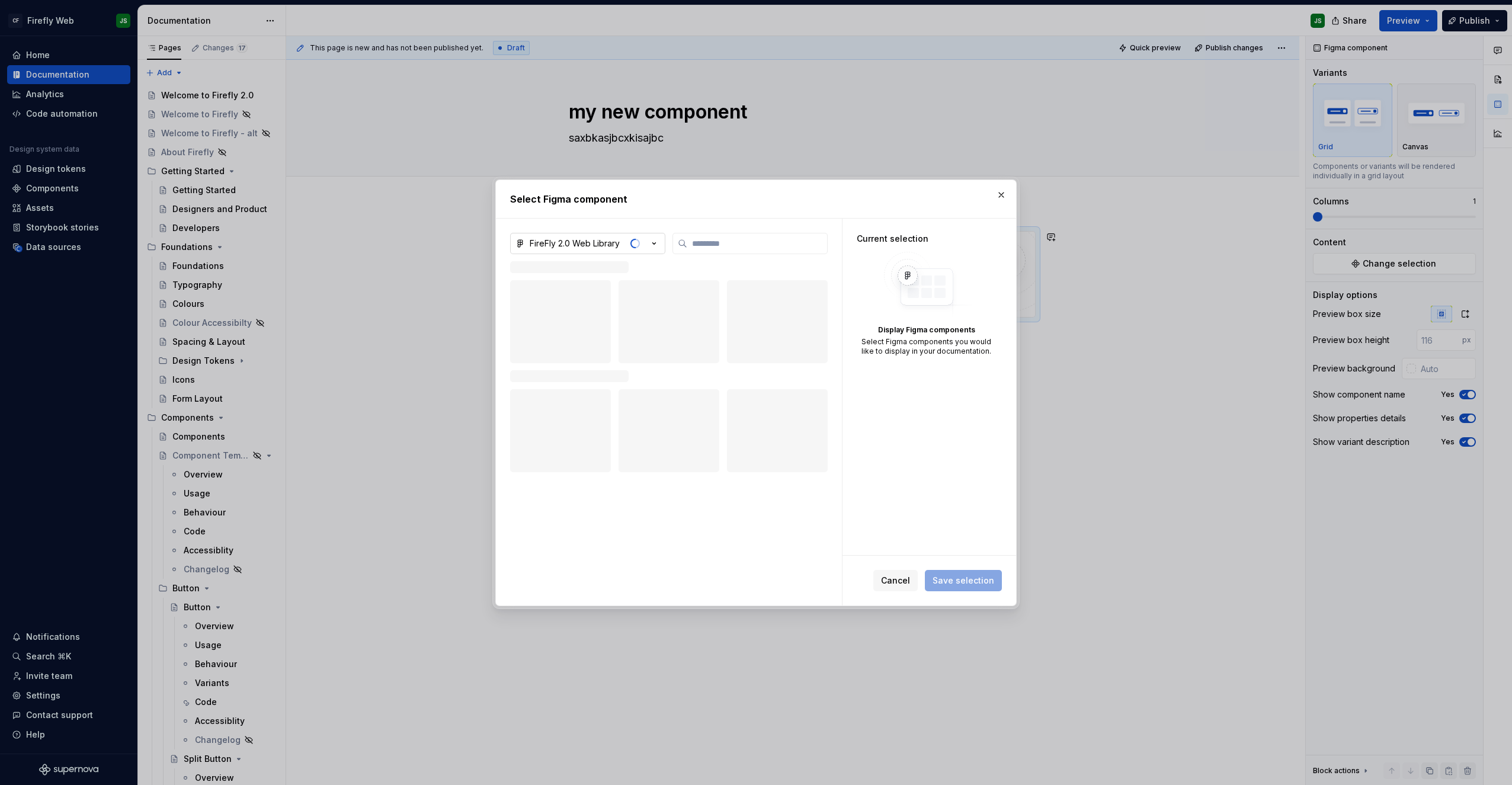
click at [583, 308] on div at bounding box center [560, 322] width 101 height 83
click at [623, 240] on button "FireFly 2.0 Web Library" at bounding box center [587, 244] width 155 height 22
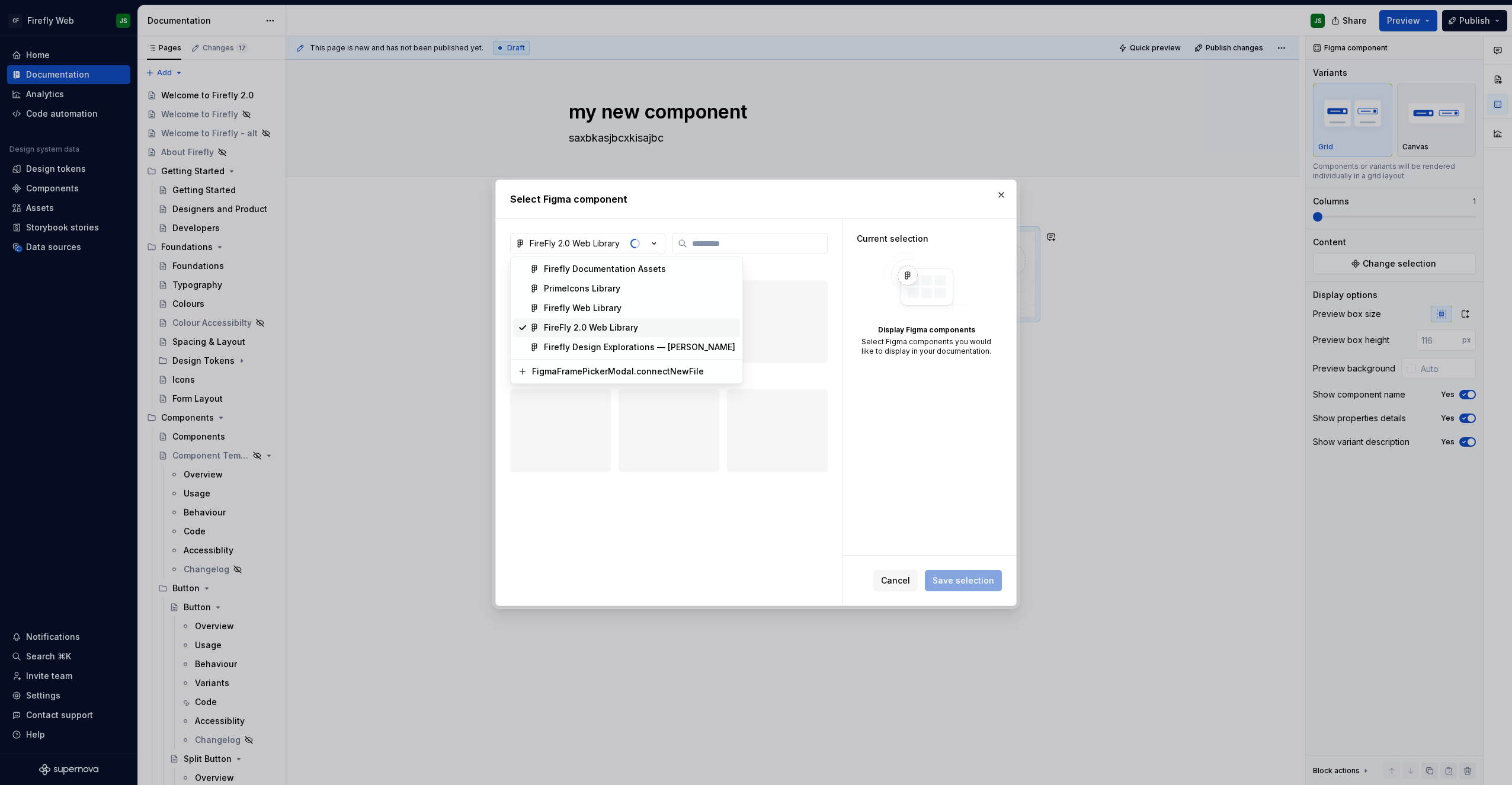
click at [608, 327] on div "FireFly 2.0 Web Library" at bounding box center [590, 327] width 94 height 12
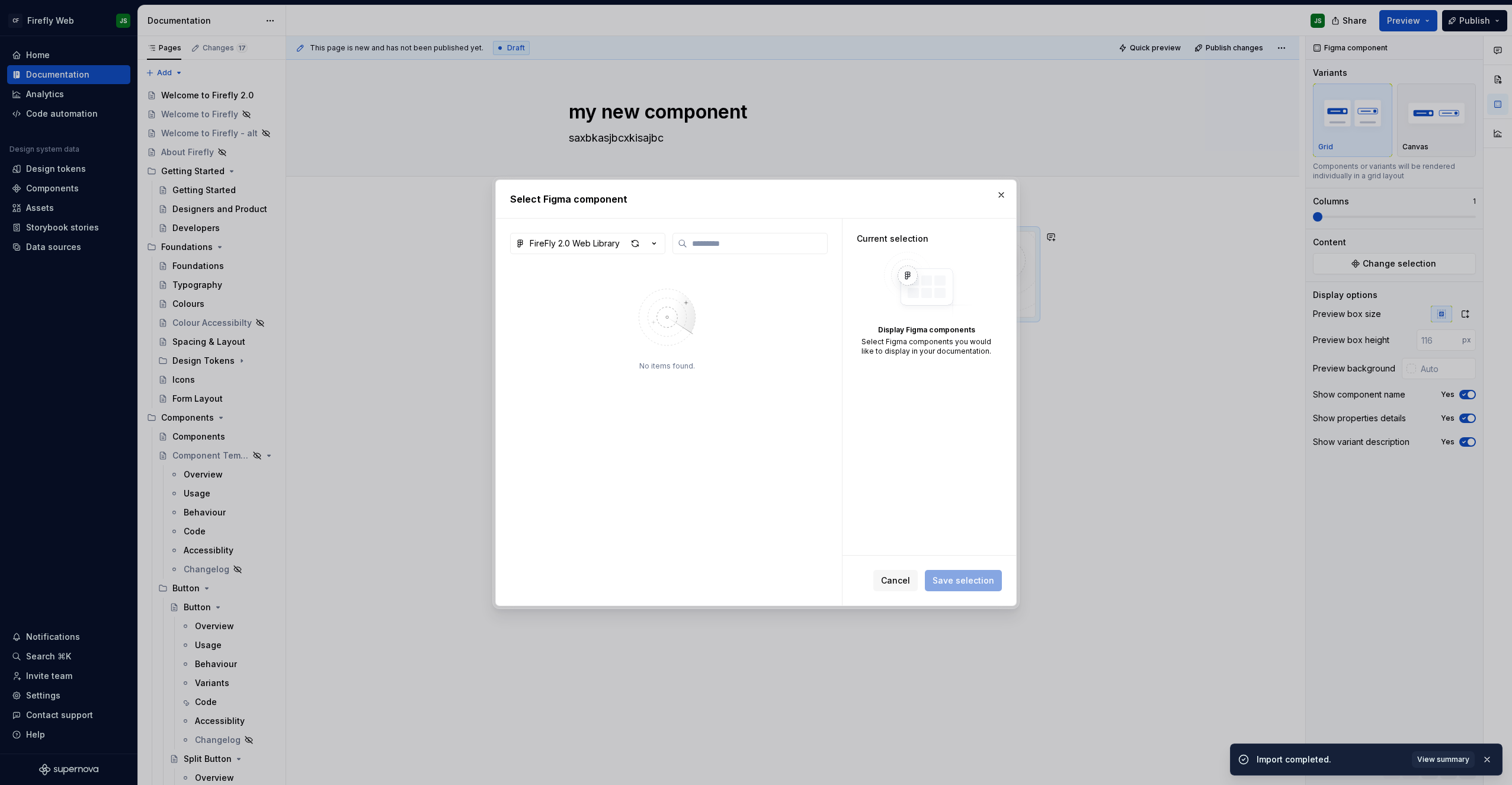
click at [606, 243] on div "FireFly 2.0 Web Library" at bounding box center [575, 243] width 90 height 12
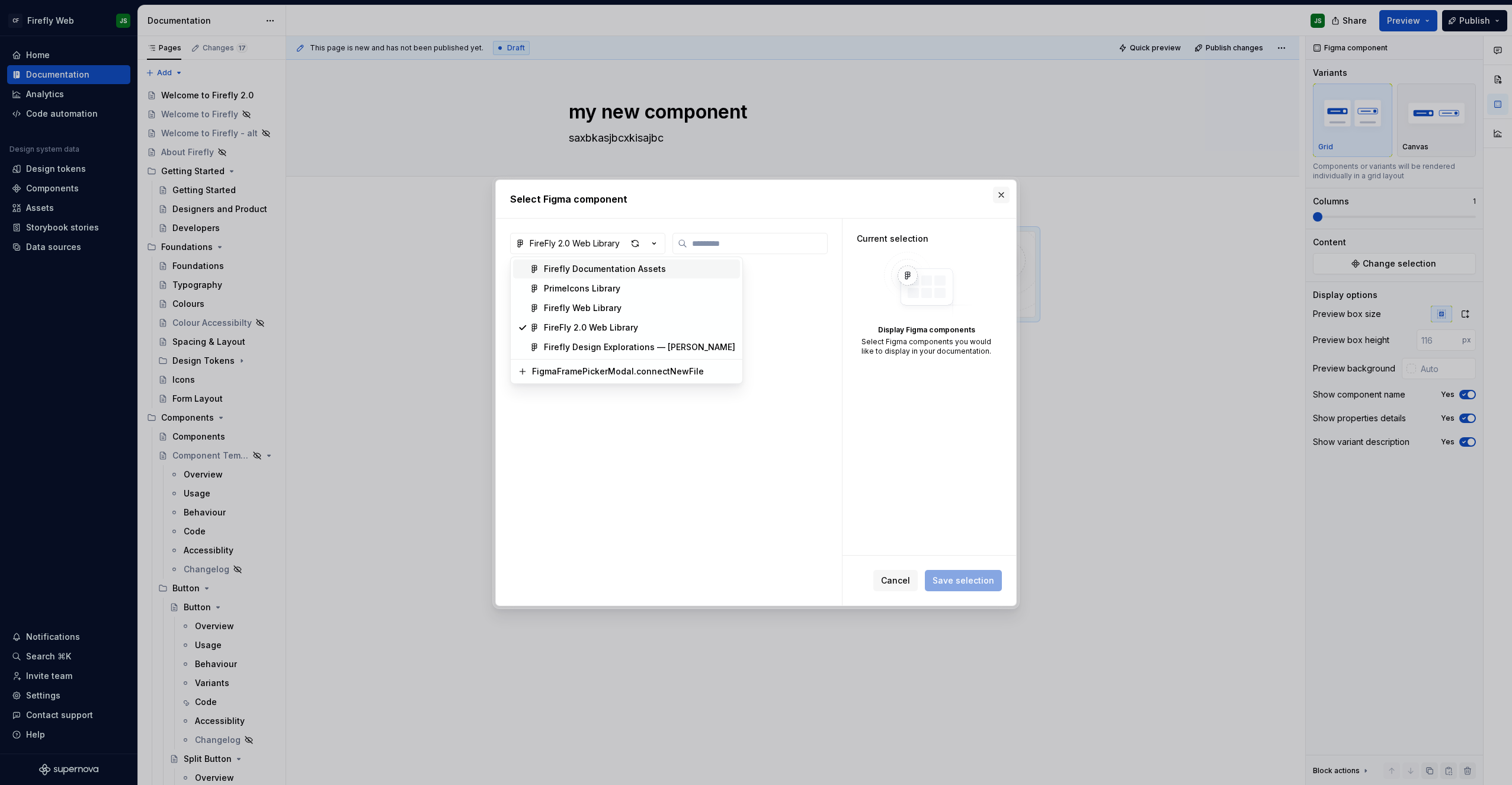
drag, startPoint x: 1009, startPoint y: 195, endPoint x: 1003, endPoint y: 197, distance: 6.3
click at [890, 195] on div "Select Figma component FireFly 2.0 Web Library No items found. Current selectio…" at bounding box center [756, 392] width 1512 height 785
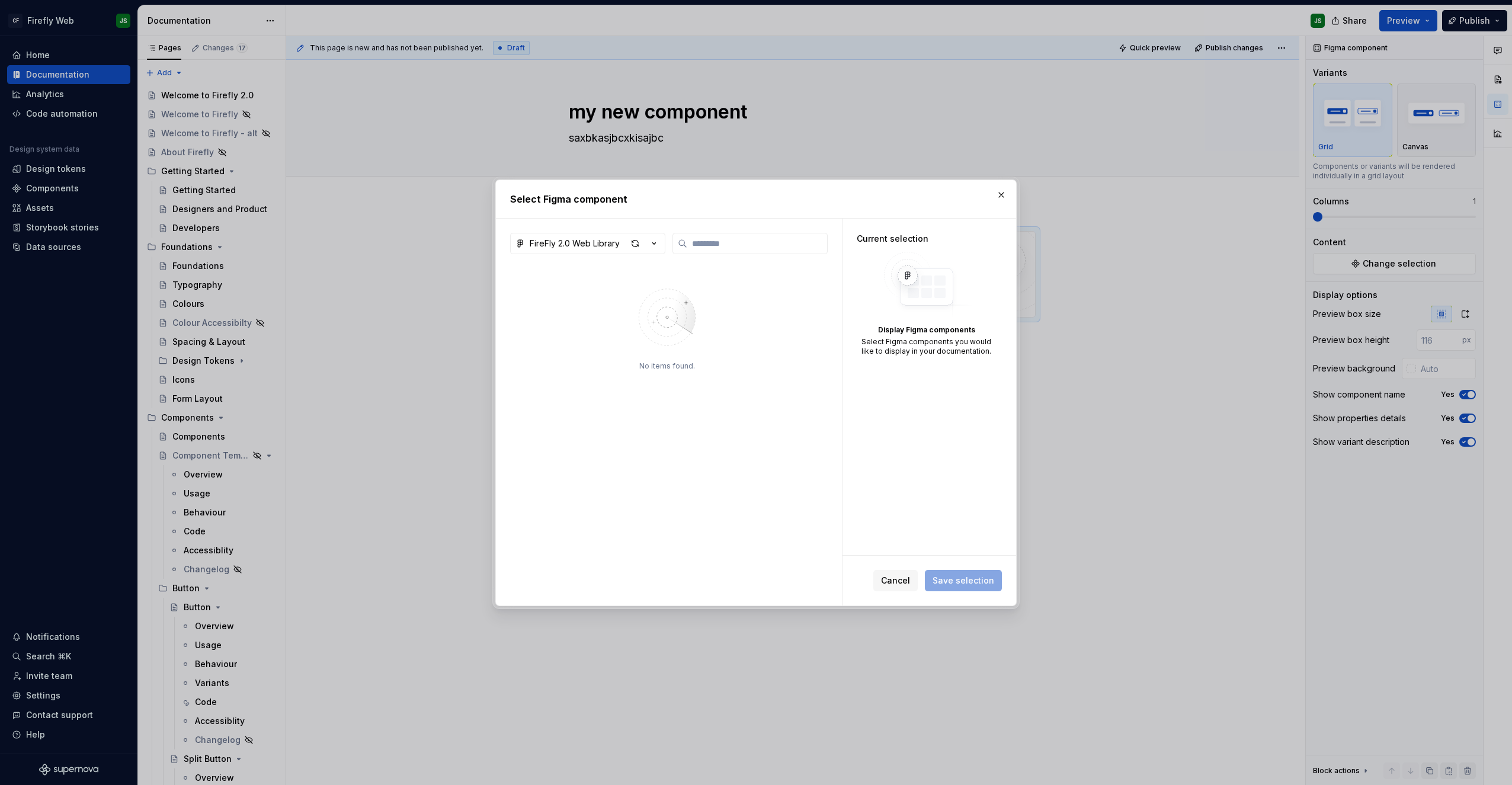
click at [890, 197] on button "button" at bounding box center [1001, 194] width 16 height 17
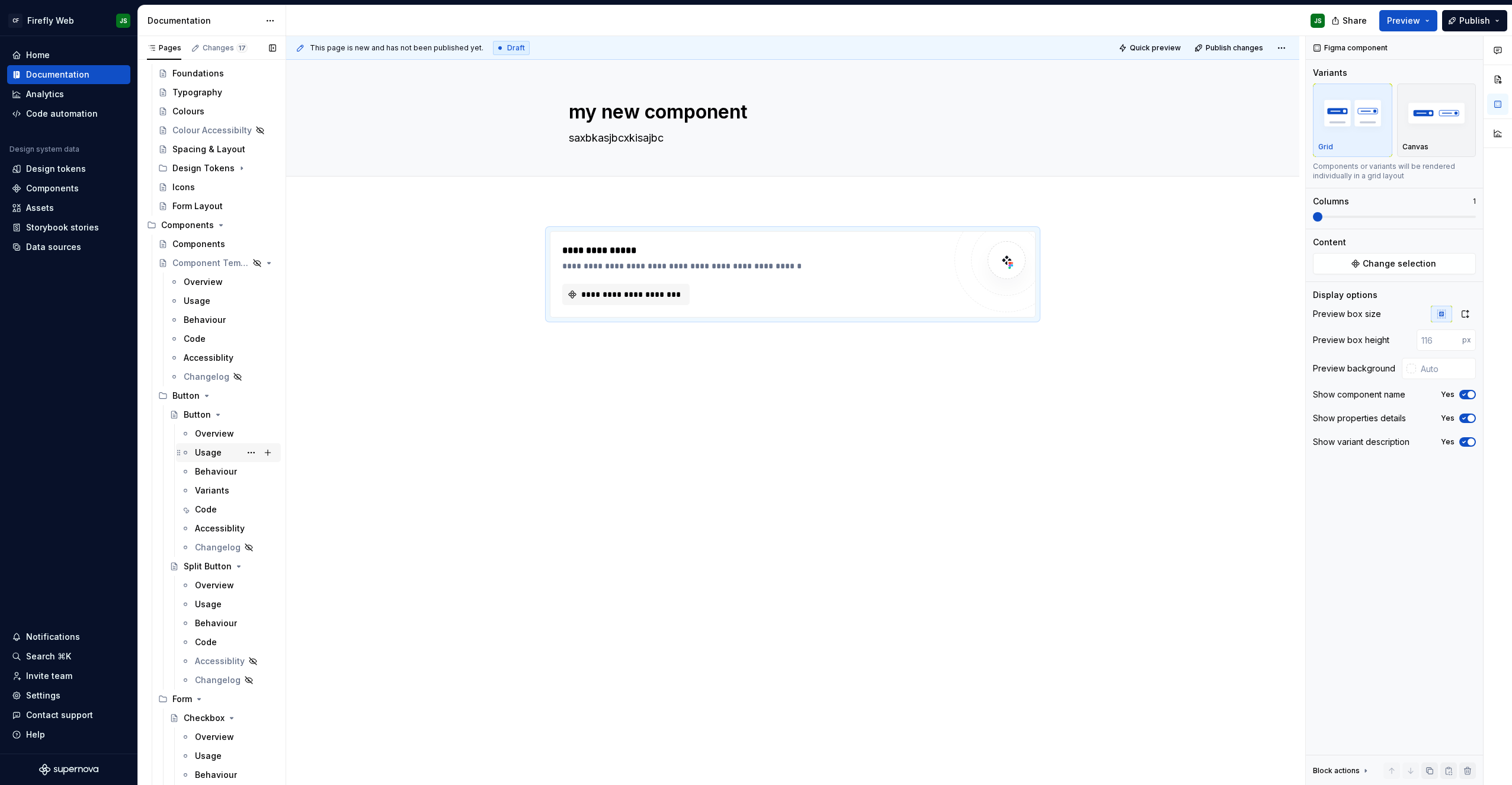
scroll to position [194, 0]
click at [216, 441] on div "Overview" at bounding box center [235, 432] width 81 height 17
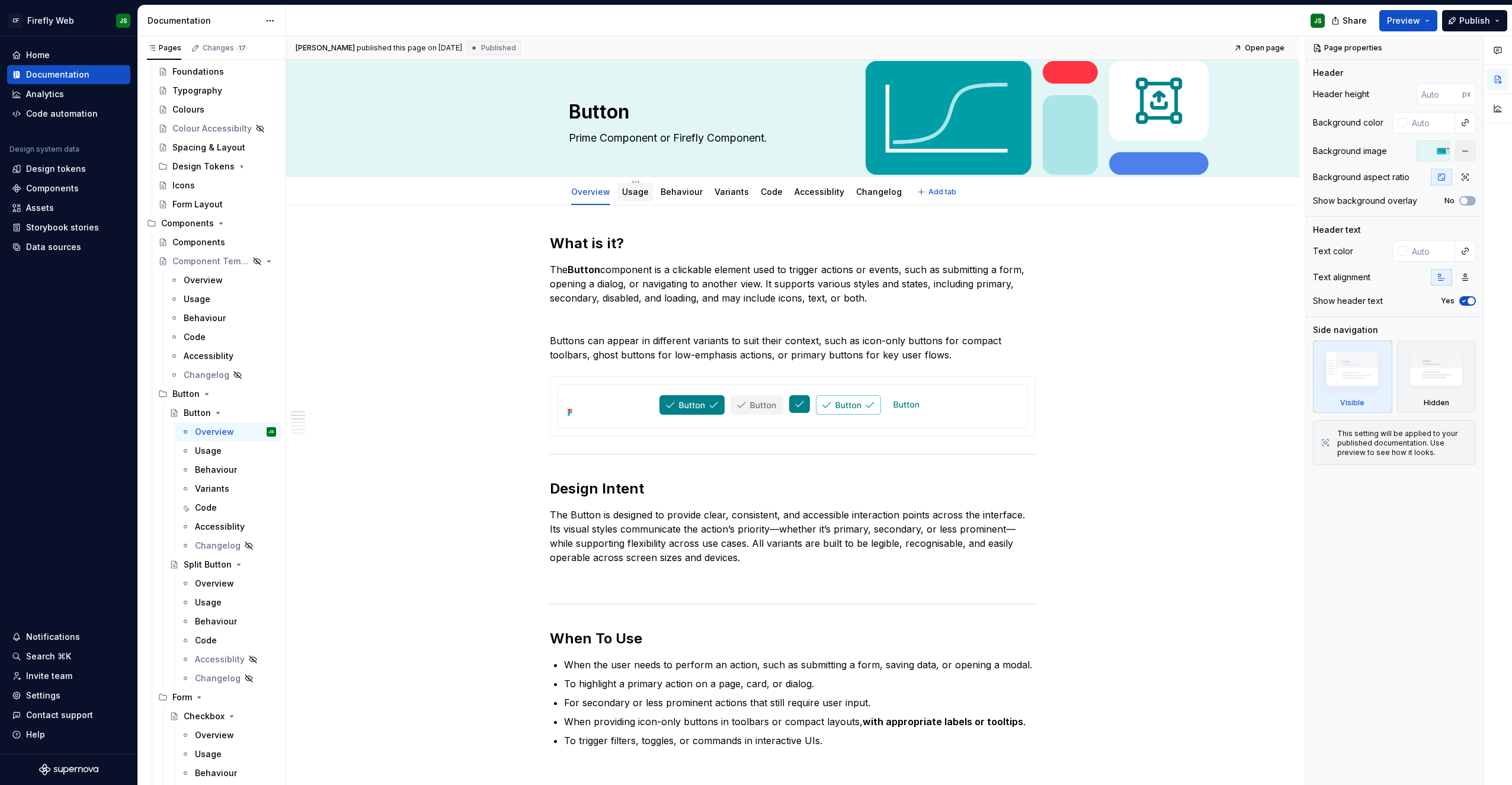
click at [645, 187] on link "Usage" at bounding box center [635, 192] width 27 height 10
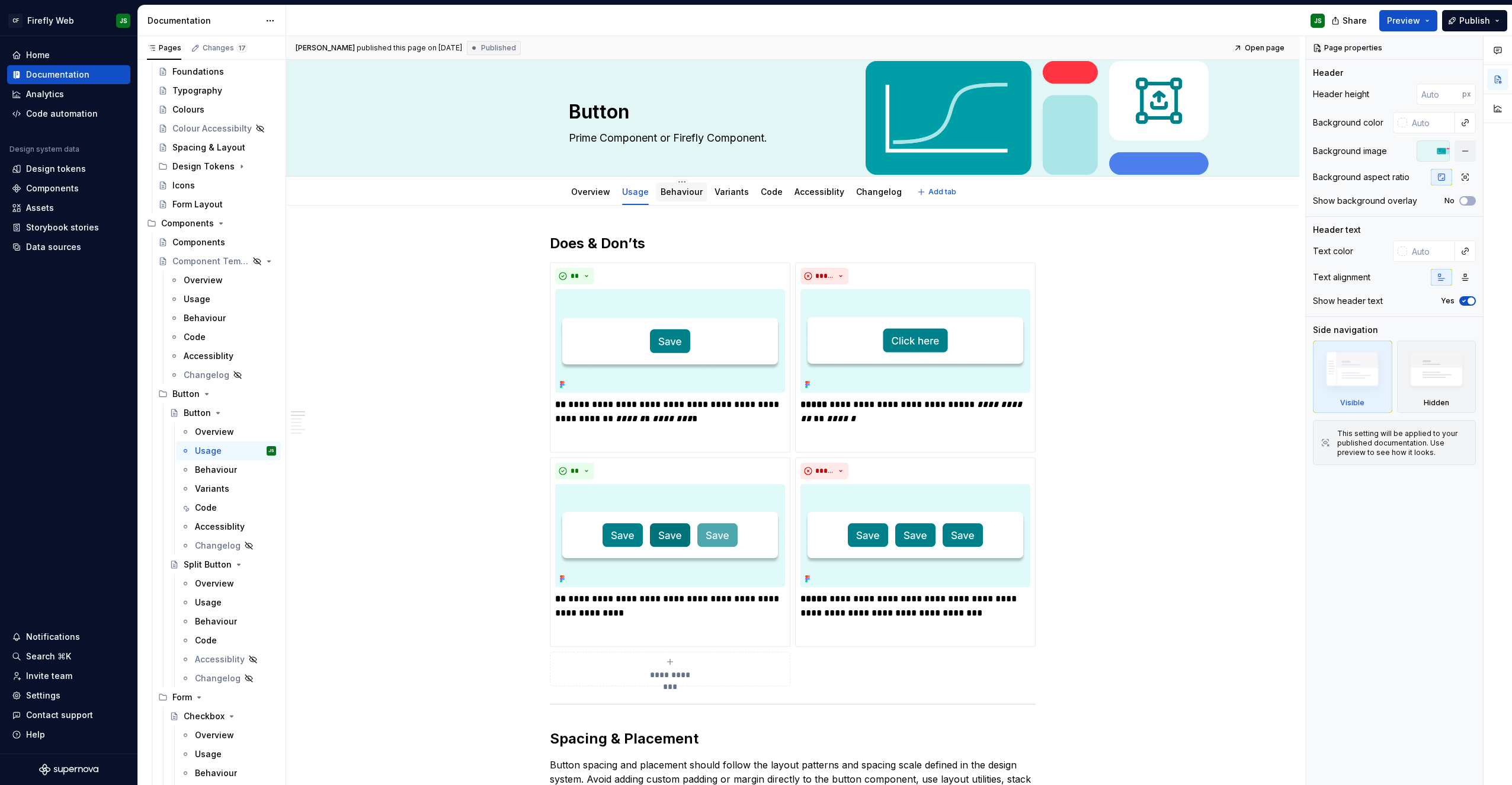
click at [674, 188] on link "Behaviour" at bounding box center [681, 192] width 42 height 10
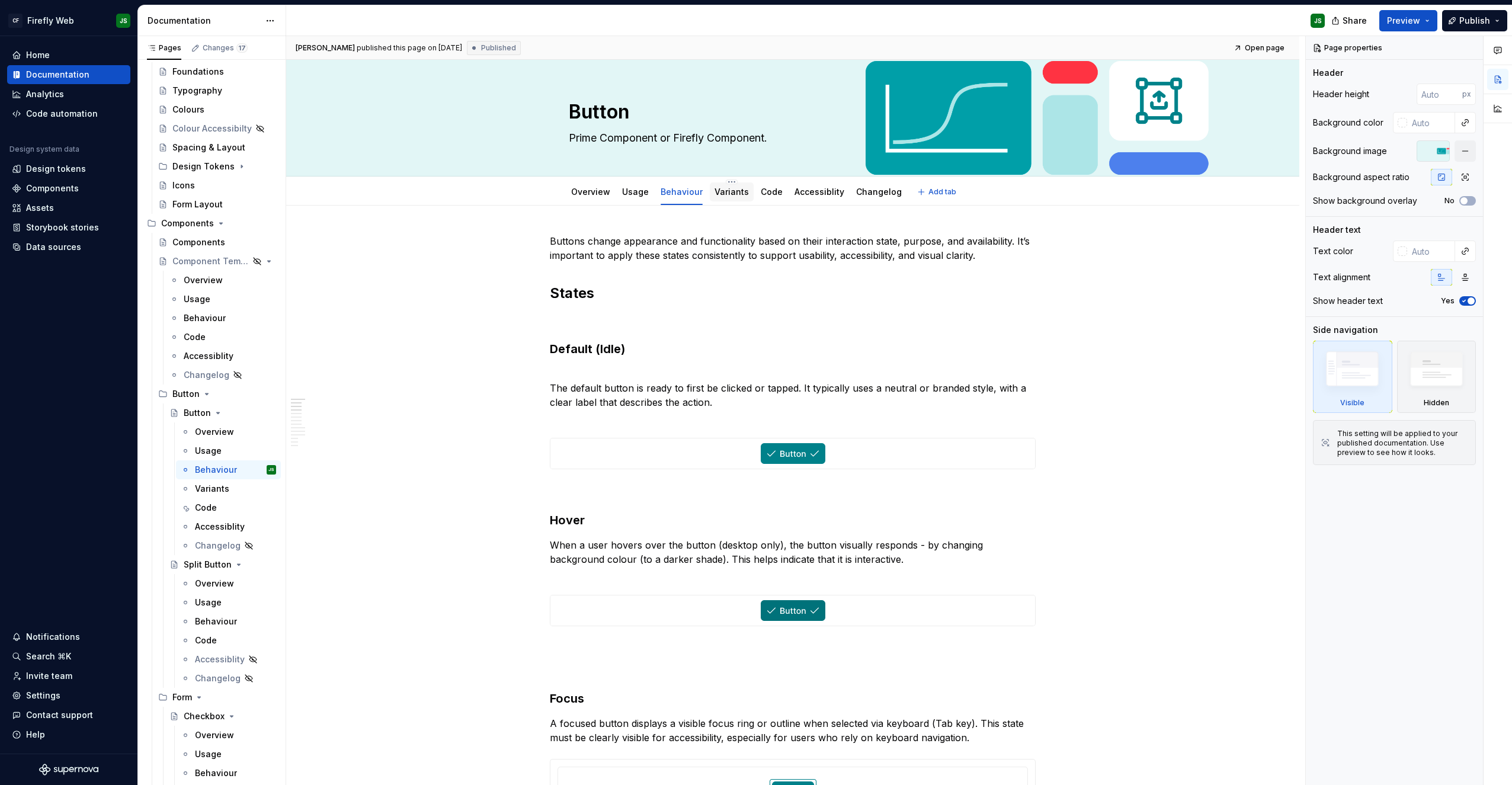
click at [727, 194] on link "Variants" at bounding box center [732, 192] width 34 height 10
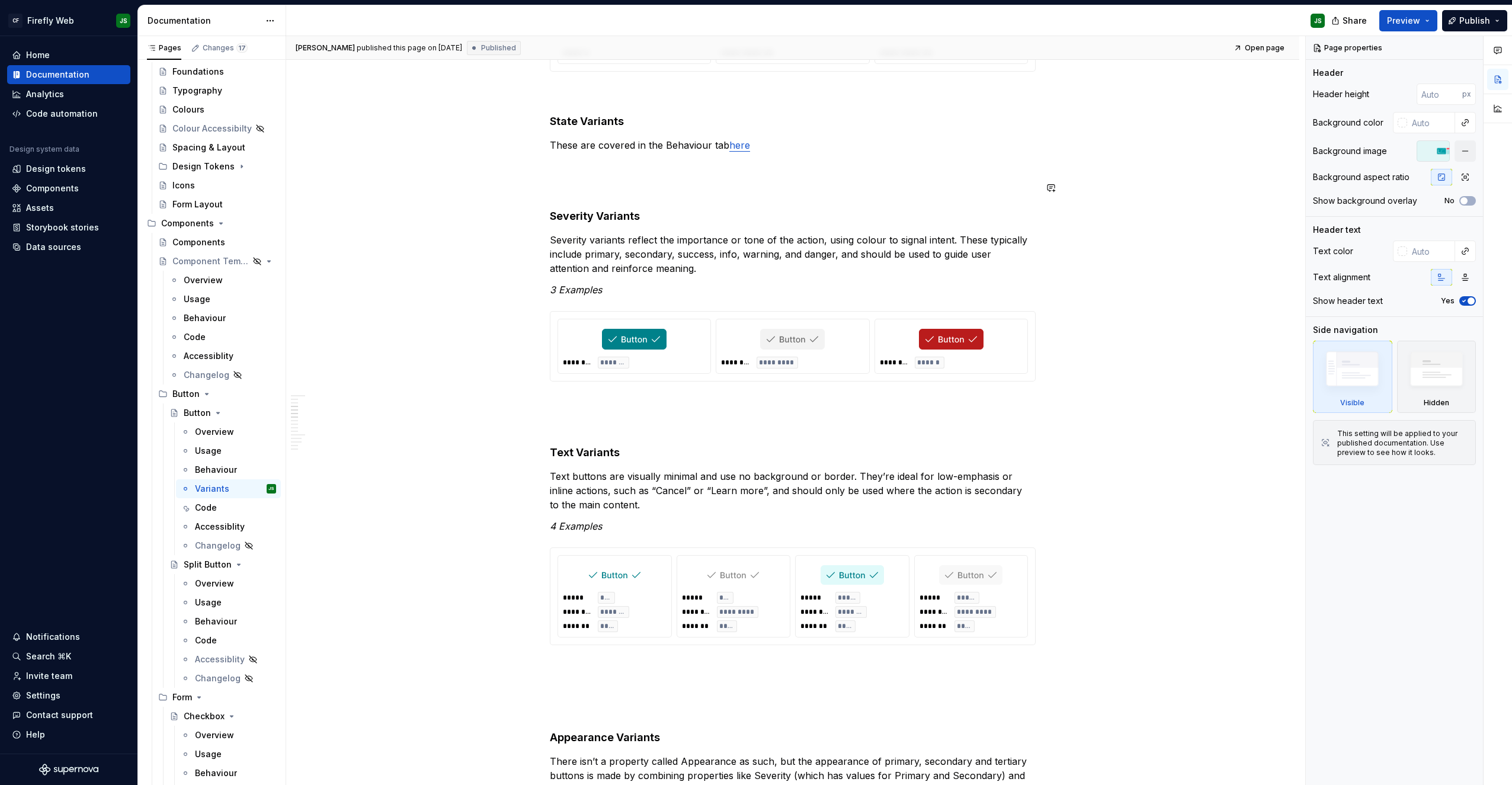
scroll to position [348, 0]
type textarea "*"
